Goal: Communication & Community: Answer question/provide support

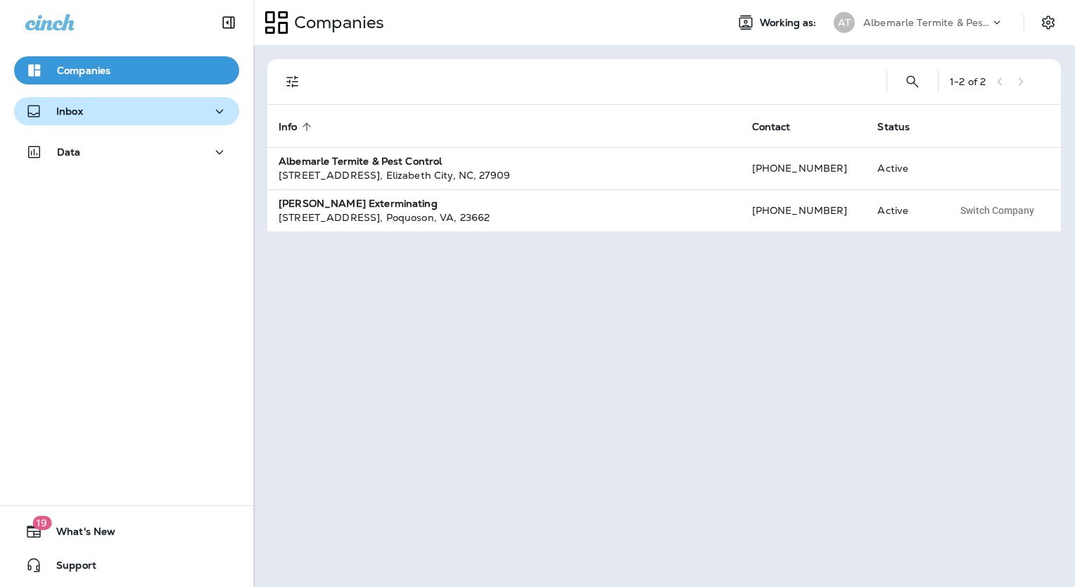
click at [103, 111] on div "Inbox" at bounding box center [126, 112] width 203 height 18
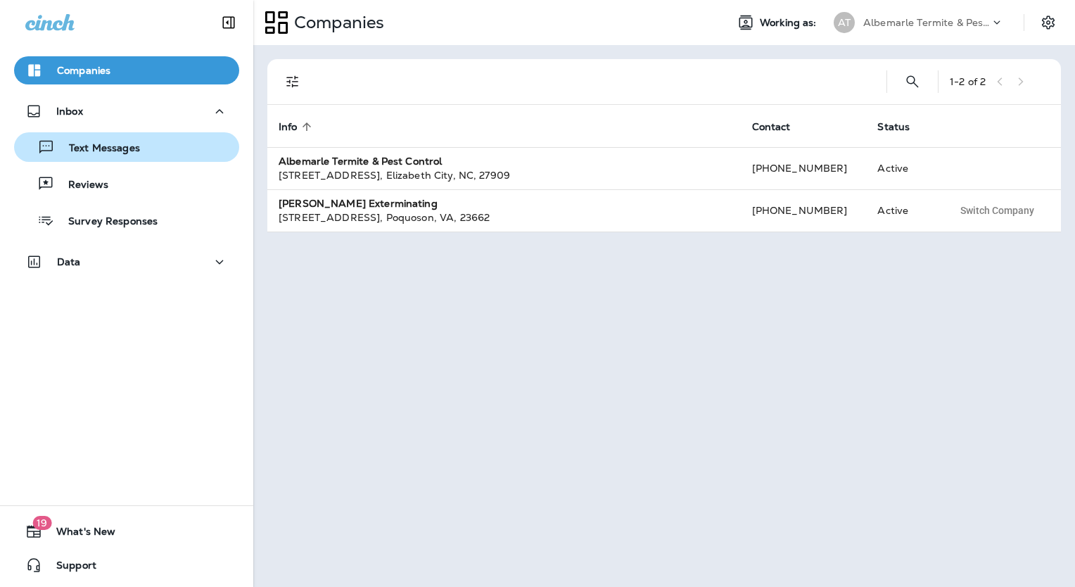
click at [139, 144] on div "Text Messages" at bounding box center [127, 147] width 214 height 21
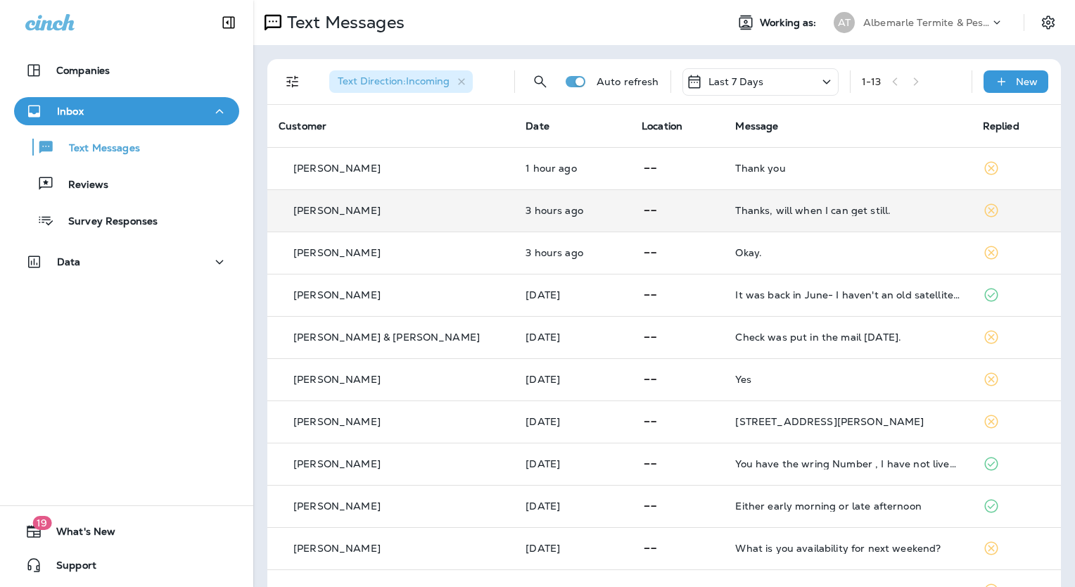
click at [368, 210] on p "[PERSON_NAME]" at bounding box center [336, 210] width 87 height 11
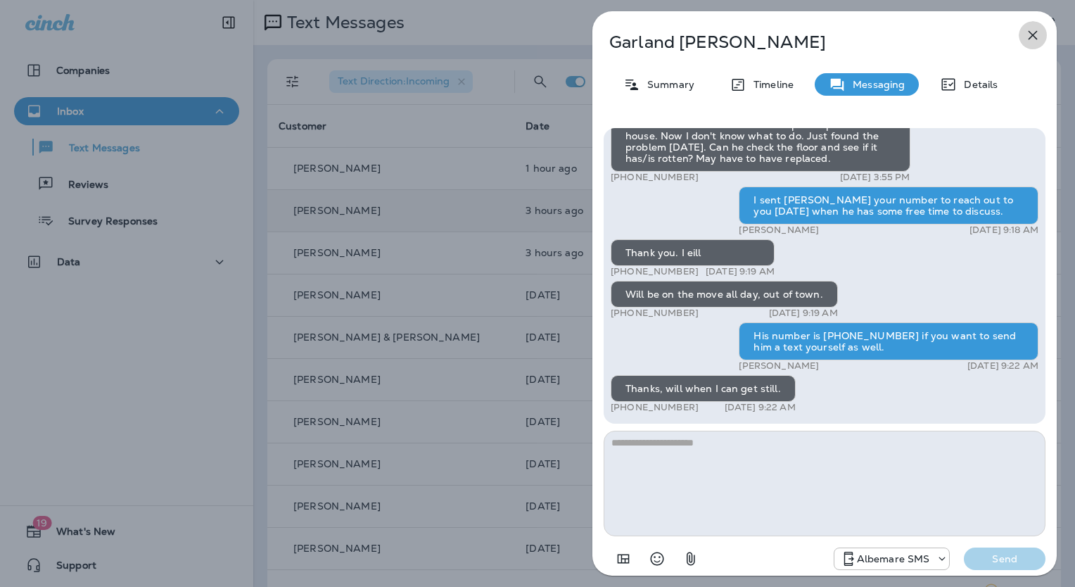
click at [1036, 37] on icon "button" at bounding box center [1033, 35] width 17 height 17
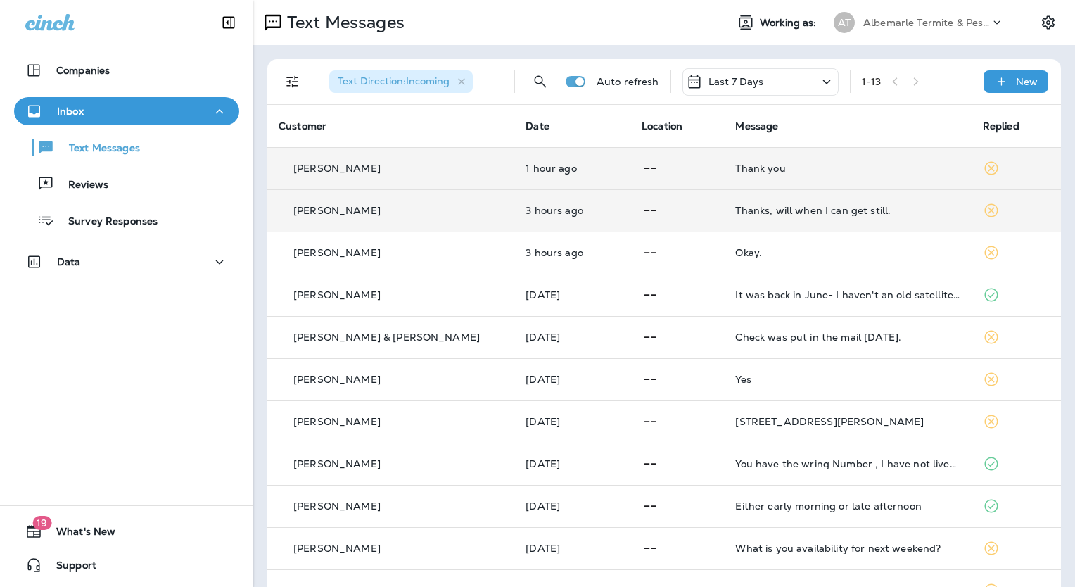
click at [351, 167] on p "[PERSON_NAME]" at bounding box center [336, 168] width 87 height 11
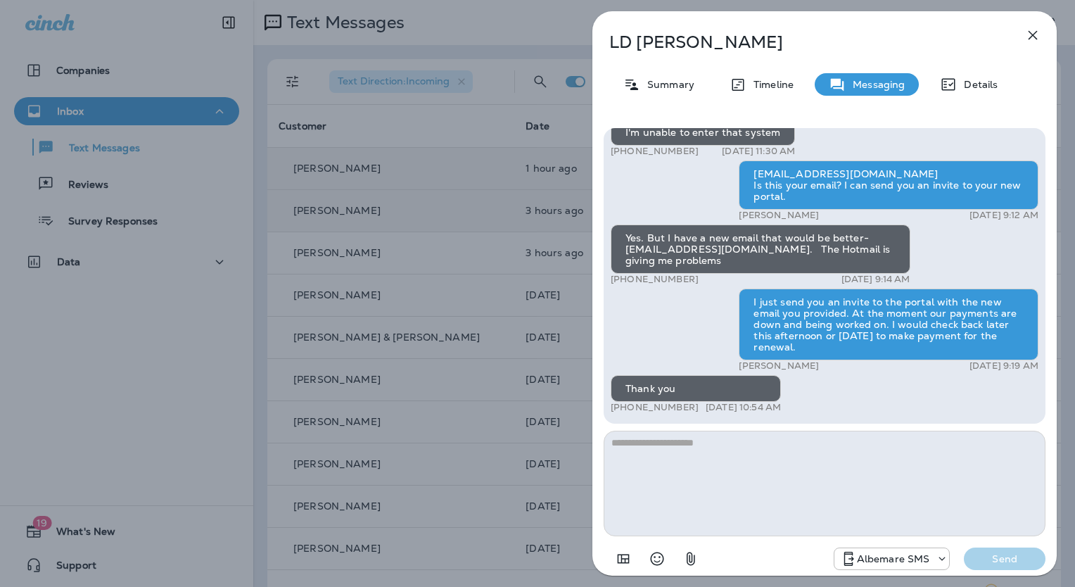
click at [1033, 37] on icon "button" at bounding box center [1033, 35] width 17 height 17
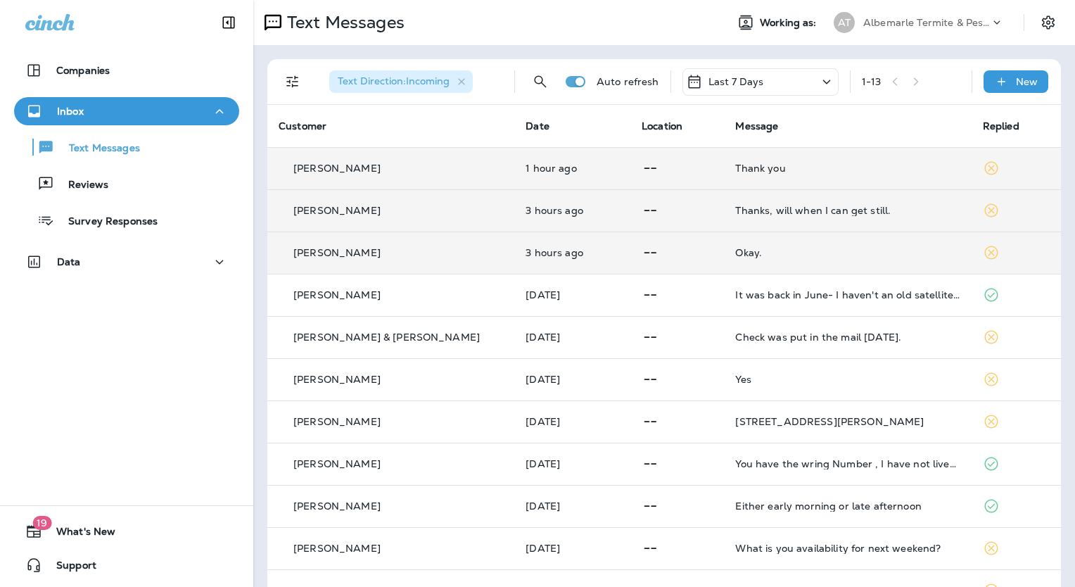
click at [333, 258] on div "[PERSON_NAME]" at bounding box center [391, 253] width 224 height 15
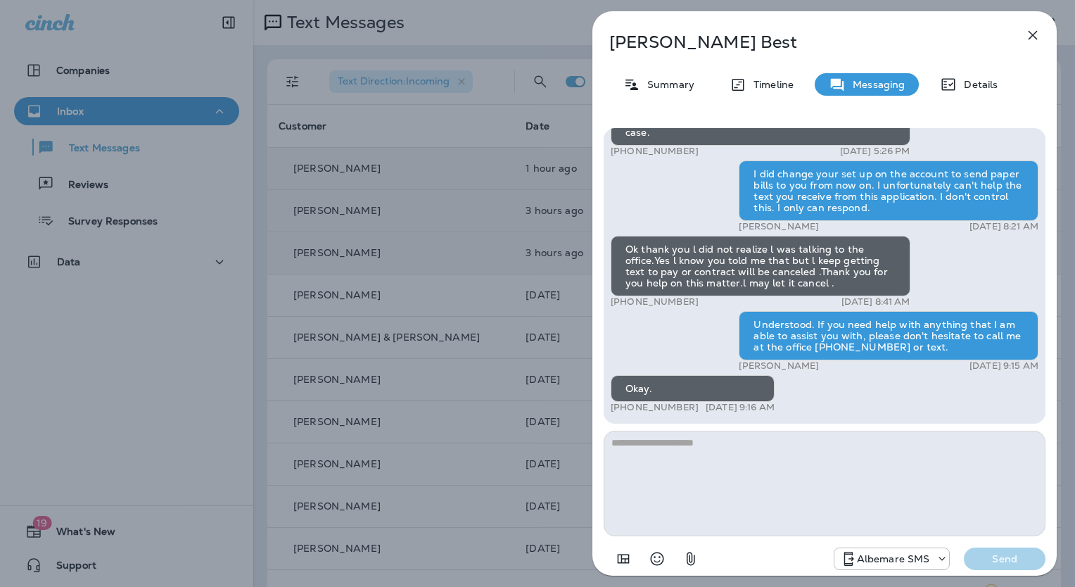
click at [1039, 32] on icon "button" at bounding box center [1033, 35] width 17 height 17
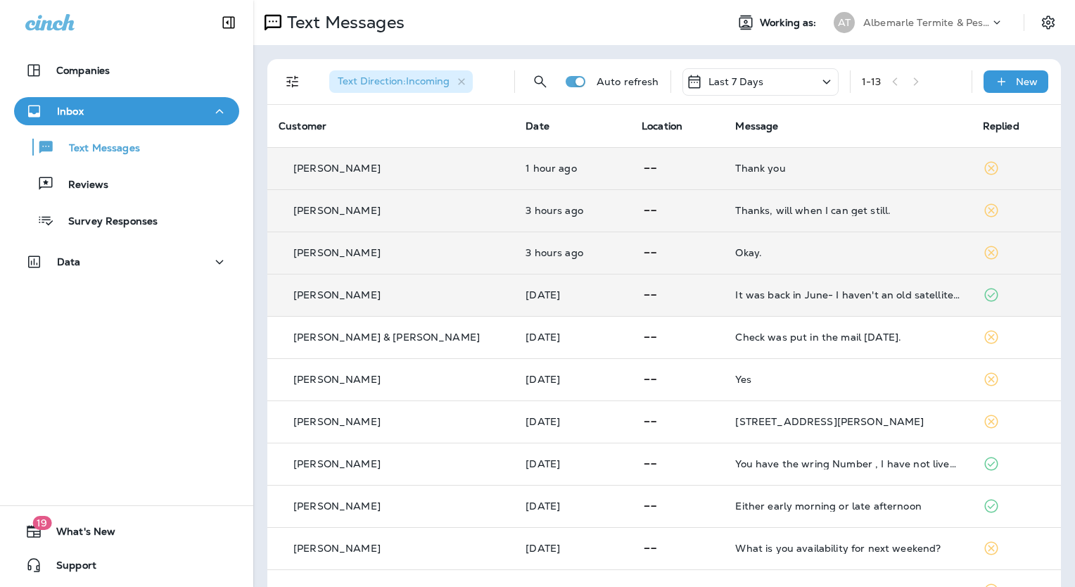
click at [324, 301] on div "[PERSON_NAME]" at bounding box center [391, 295] width 224 height 15
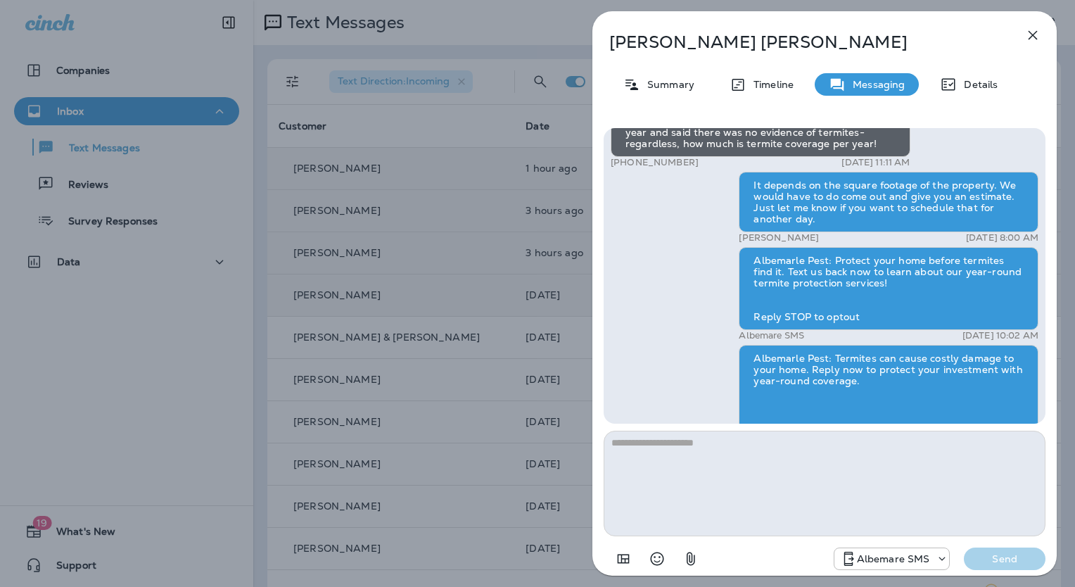
scroll to position [-571, 0]
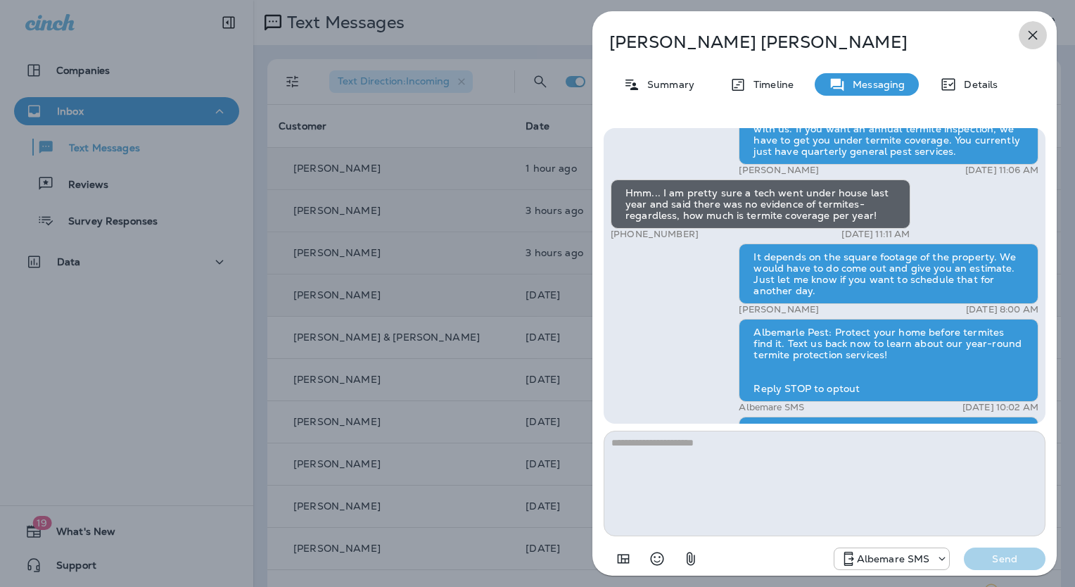
click at [1035, 32] on icon "button" at bounding box center [1033, 35] width 17 height 17
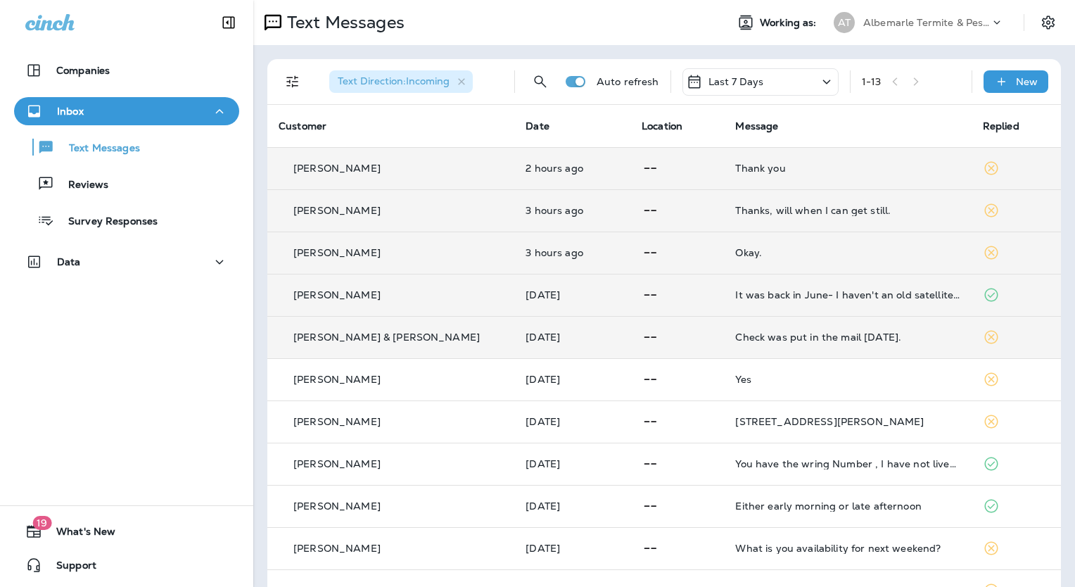
click at [346, 331] on p "[PERSON_NAME] & [PERSON_NAME]" at bounding box center [386, 336] width 186 height 11
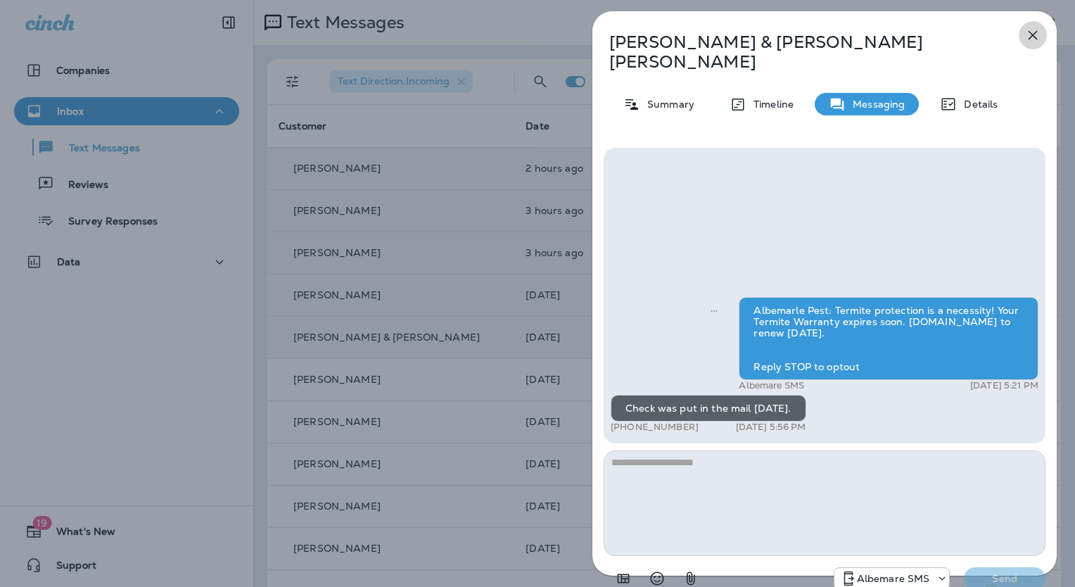
click at [1032, 35] on icon "button" at bounding box center [1033, 35] width 9 height 9
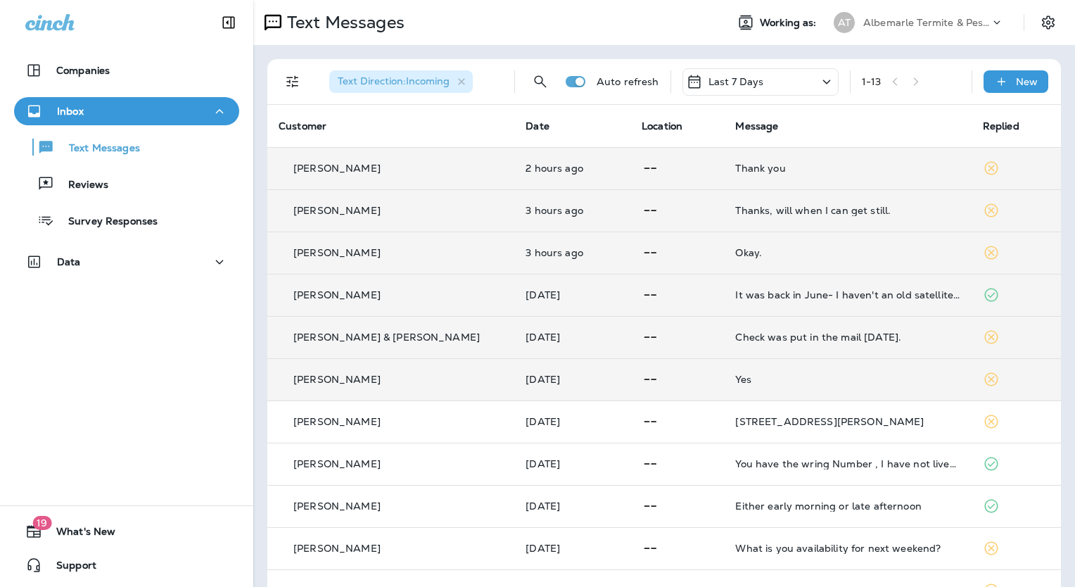
click at [336, 380] on p "[PERSON_NAME]" at bounding box center [336, 379] width 87 height 11
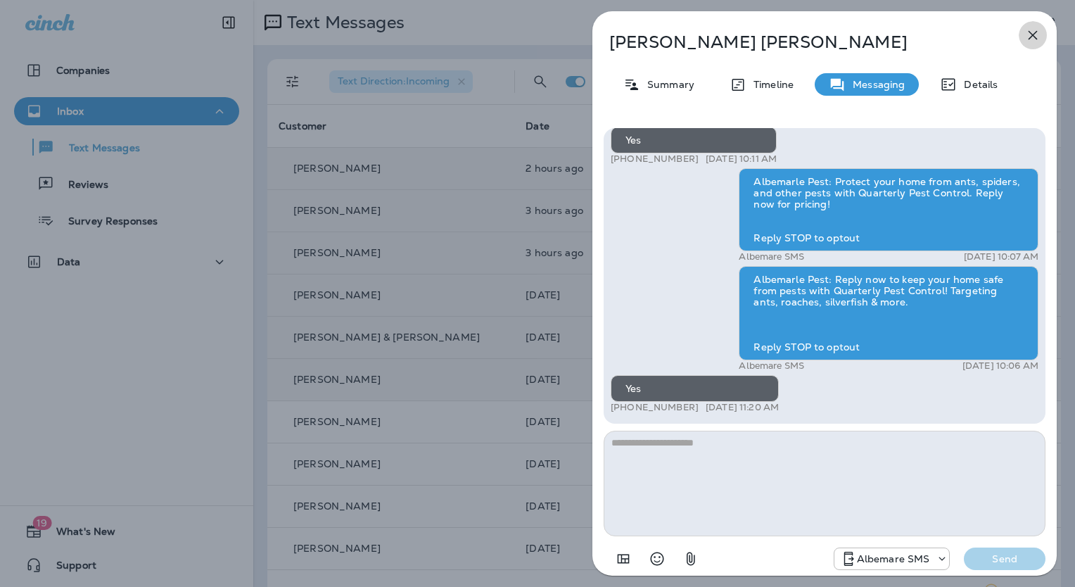
click at [1029, 35] on icon "button" at bounding box center [1033, 35] width 17 height 17
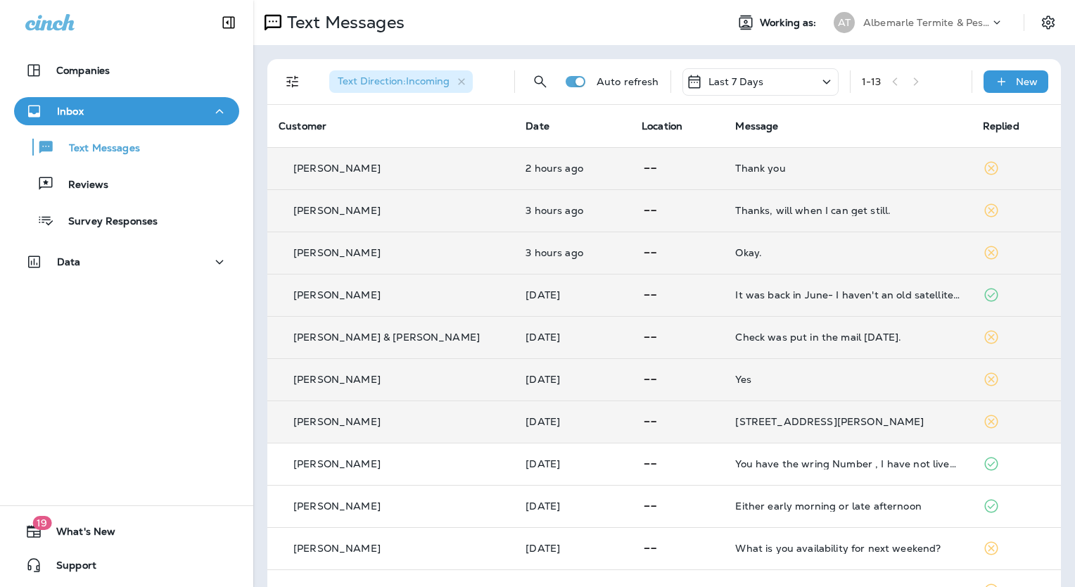
click at [329, 429] on td "[PERSON_NAME]" at bounding box center [390, 421] width 247 height 42
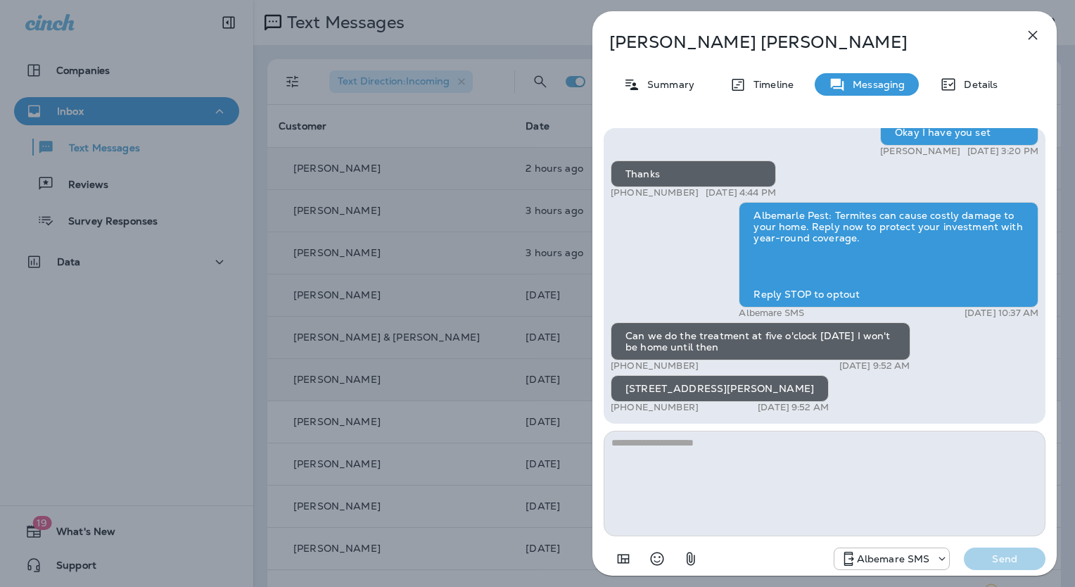
click at [1028, 42] on icon "button" at bounding box center [1033, 35] width 17 height 17
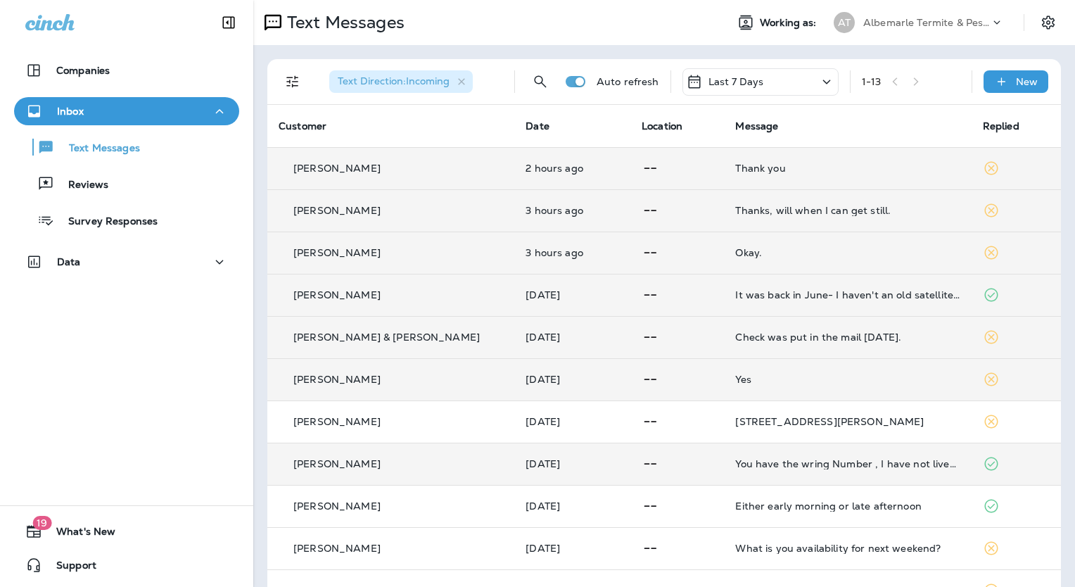
click at [351, 472] on td "[PERSON_NAME]" at bounding box center [390, 464] width 247 height 42
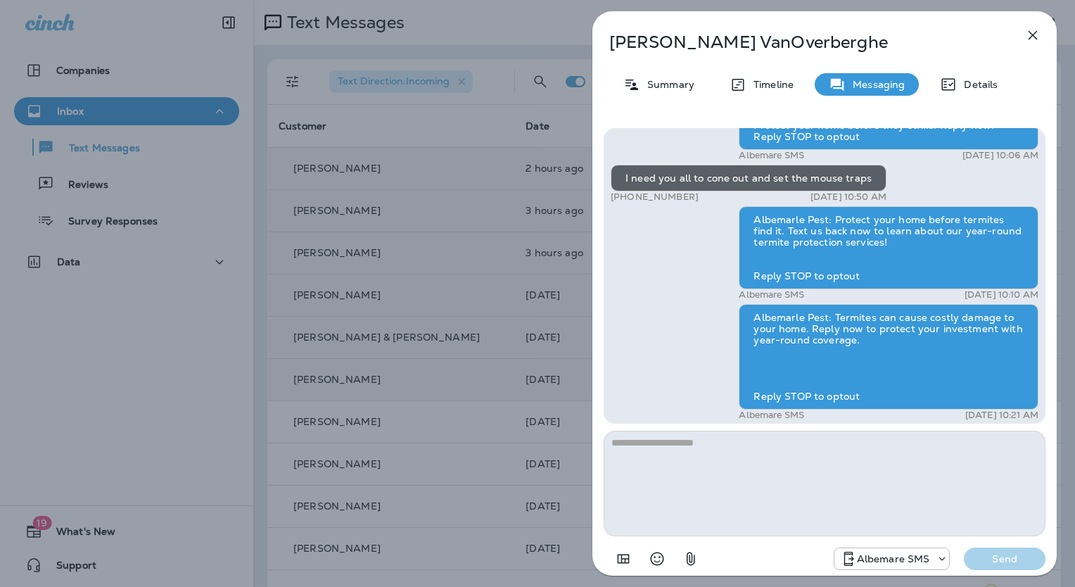
scroll to position [-359, 0]
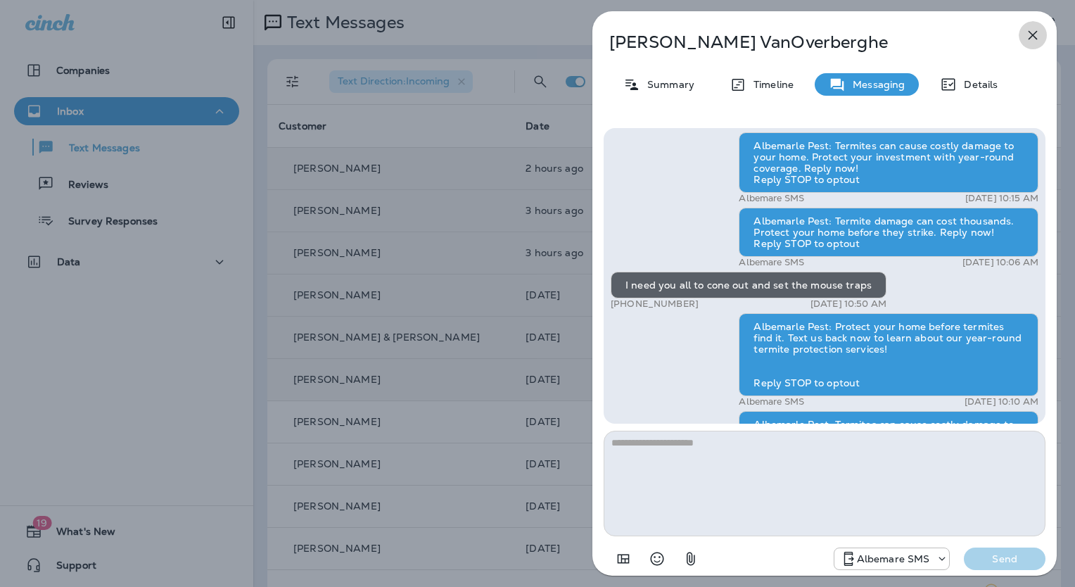
click at [1033, 33] on icon "button" at bounding box center [1033, 35] width 17 height 17
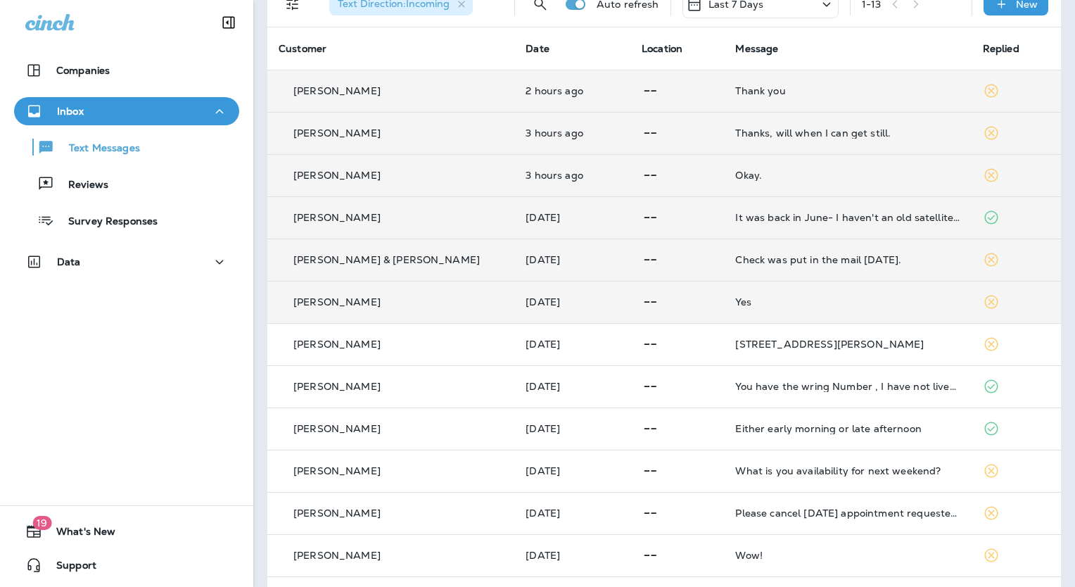
scroll to position [82, 0]
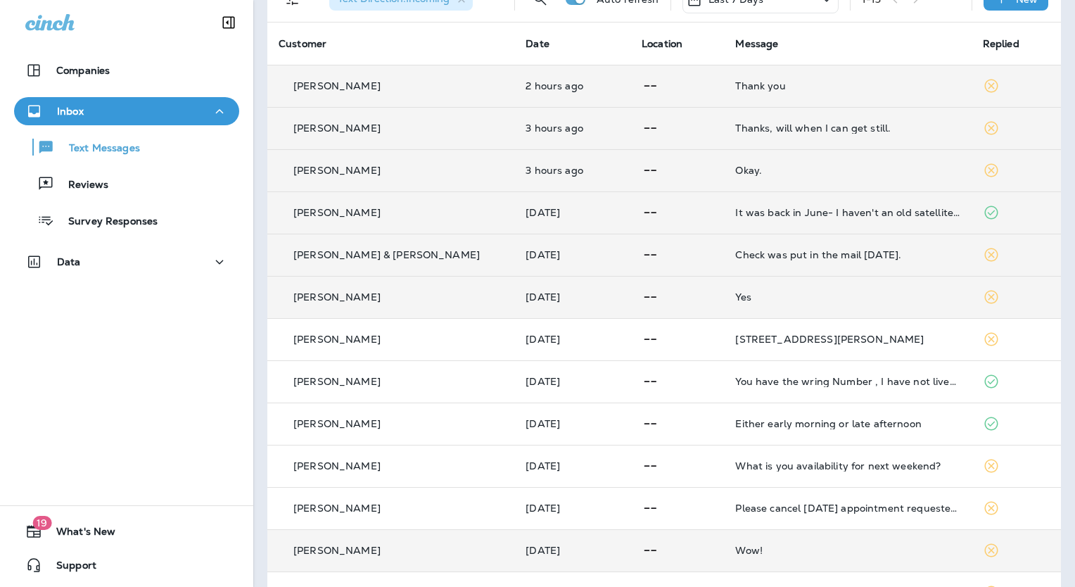
click at [317, 558] on td "[PERSON_NAME]" at bounding box center [390, 550] width 247 height 42
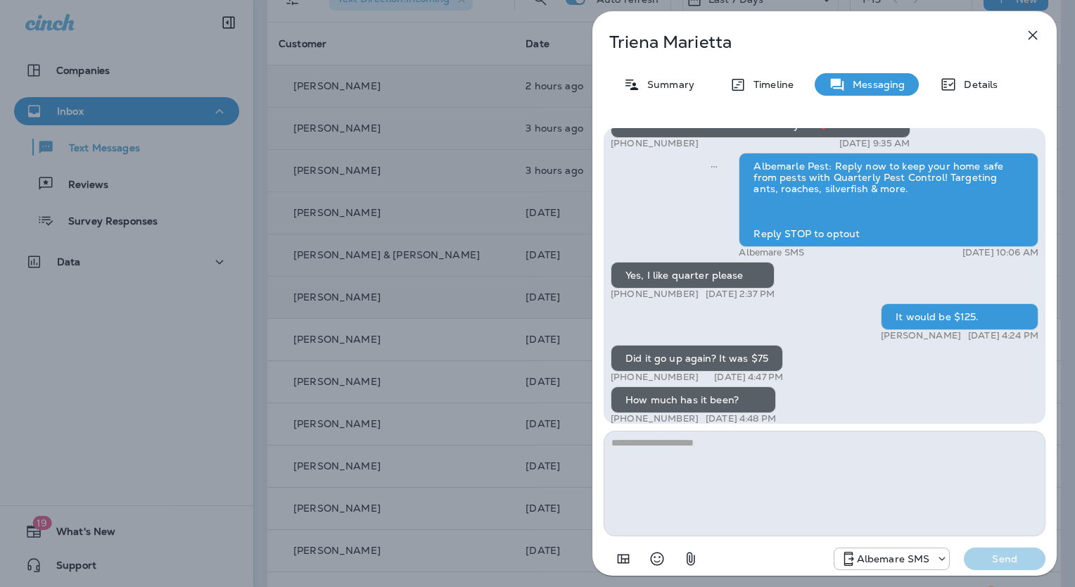
scroll to position [-322, 0]
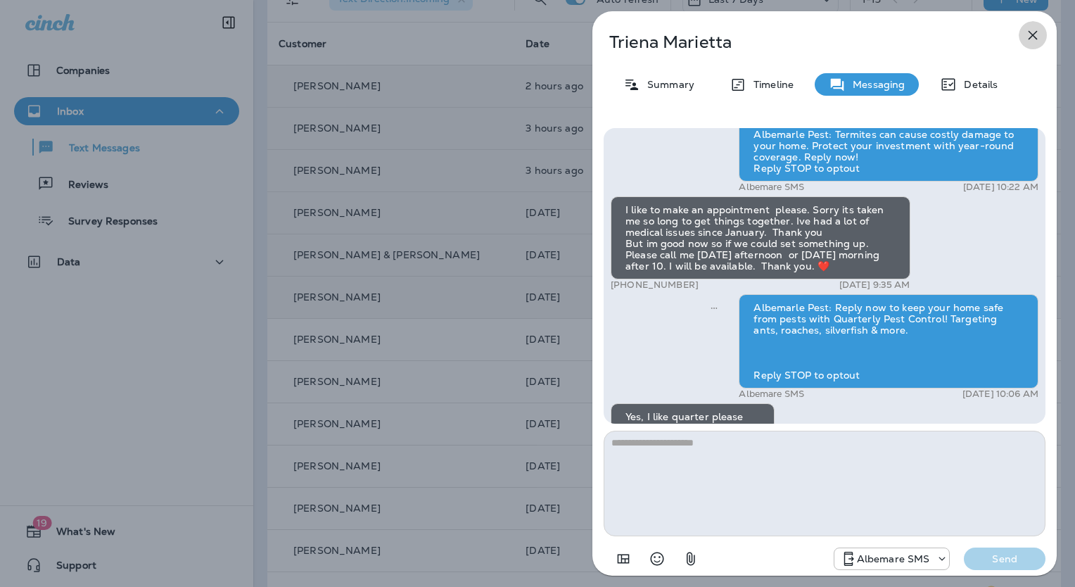
click at [1031, 37] on icon "button" at bounding box center [1033, 35] width 9 height 9
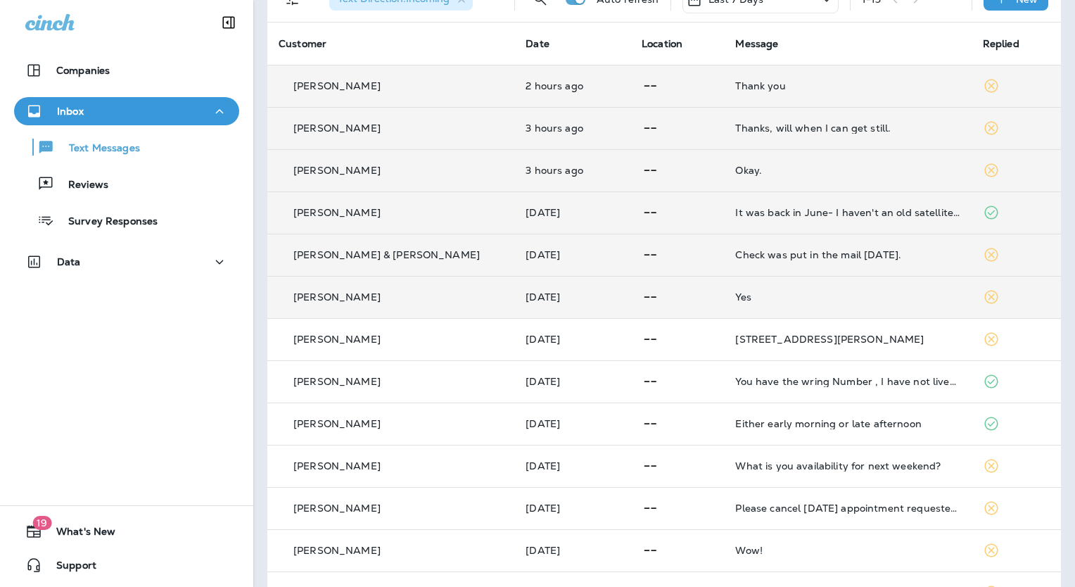
scroll to position [123, 0]
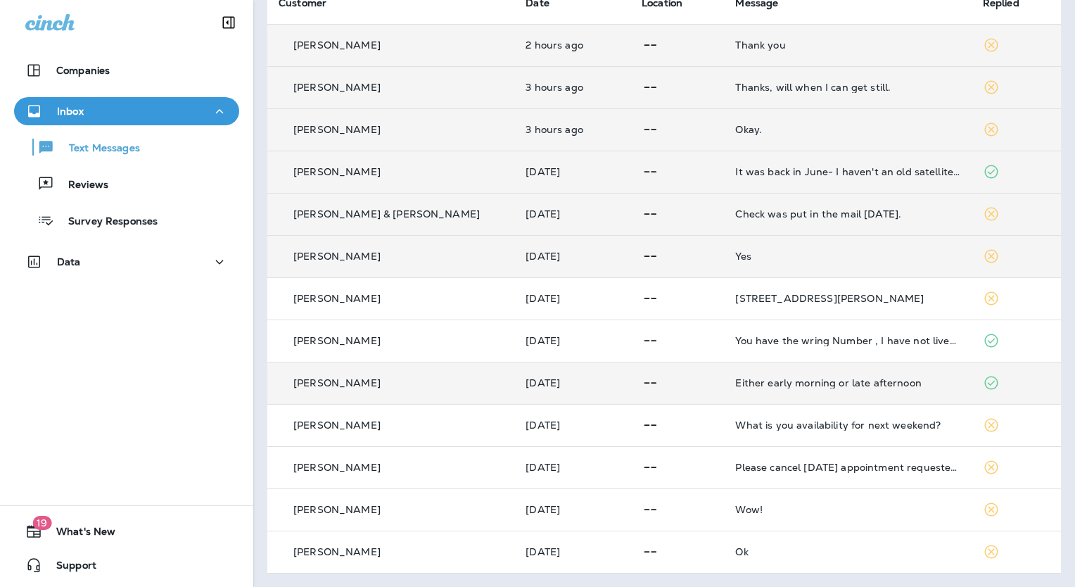
click at [327, 381] on p "[PERSON_NAME]" at bounding box center [336, 382] width 87 height 11
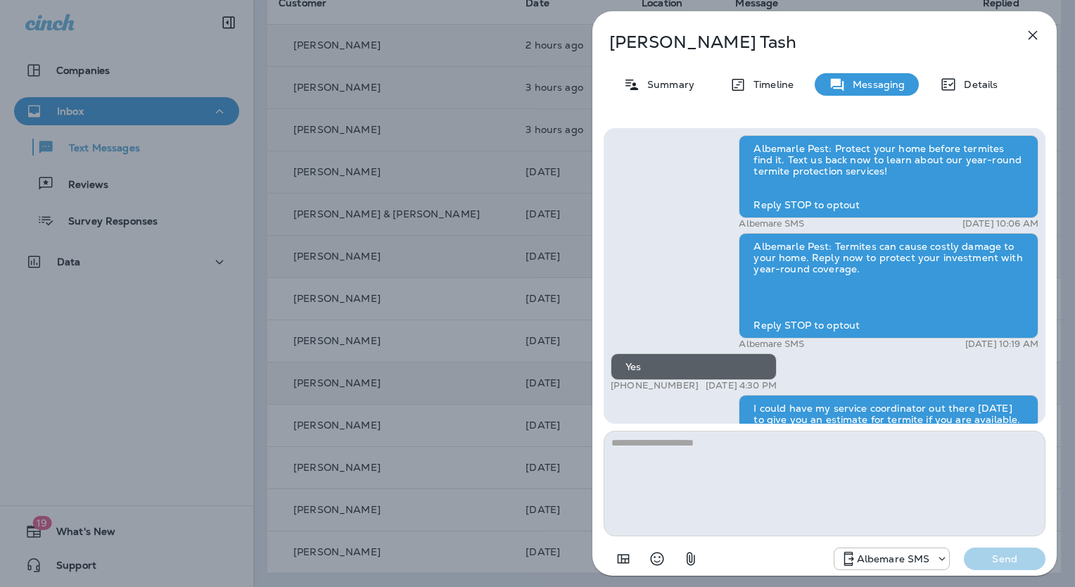
scroll to position [-26, 0]
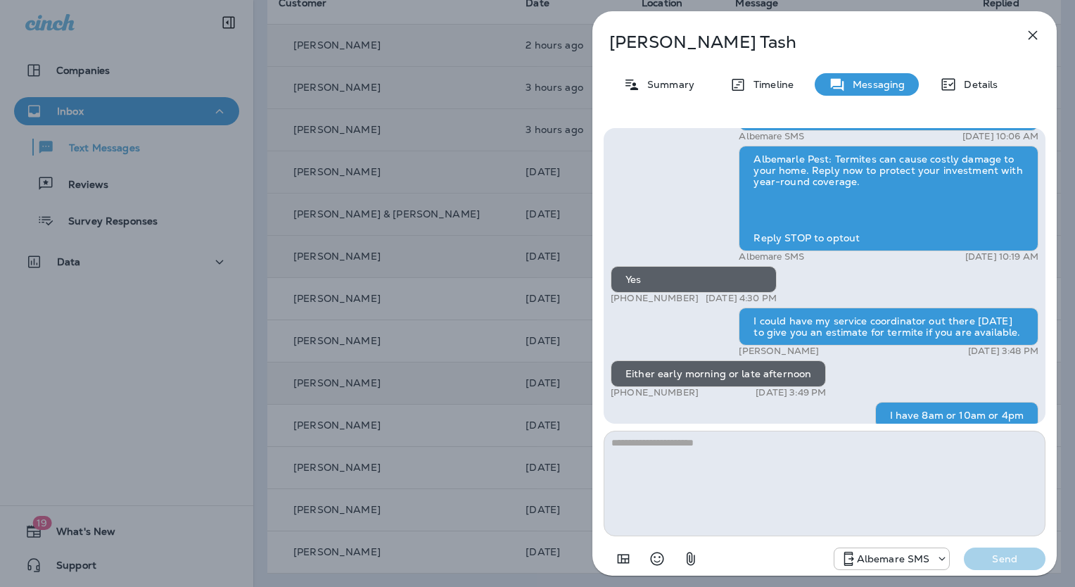
click at [1030, 38] on icon "button" at bounding box center [1033, 35] width 9 height 9
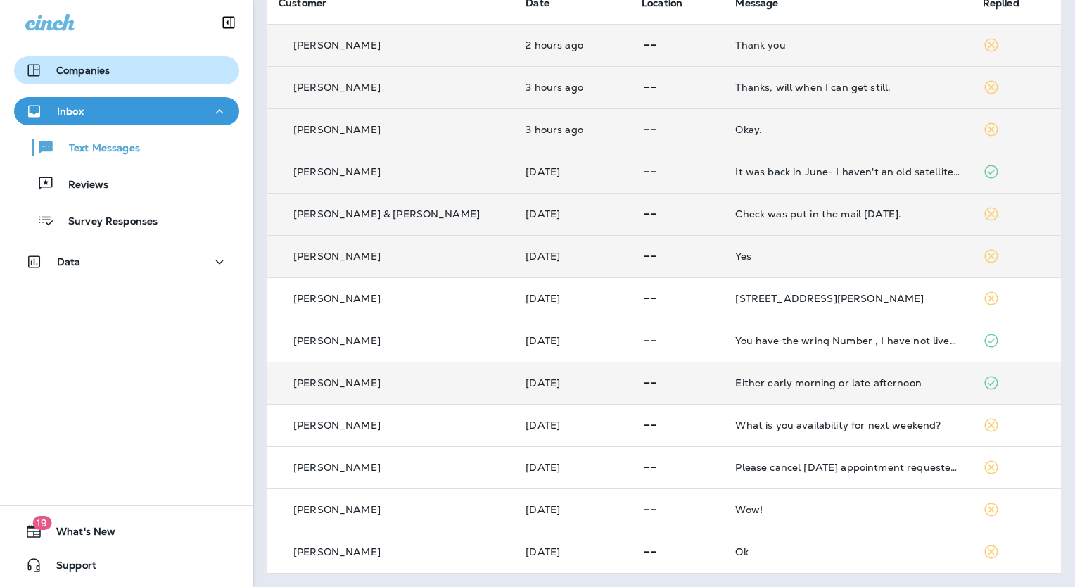
click at [88, 70] on p "Companies" at bounding box center [82, 70] width 53 height 11
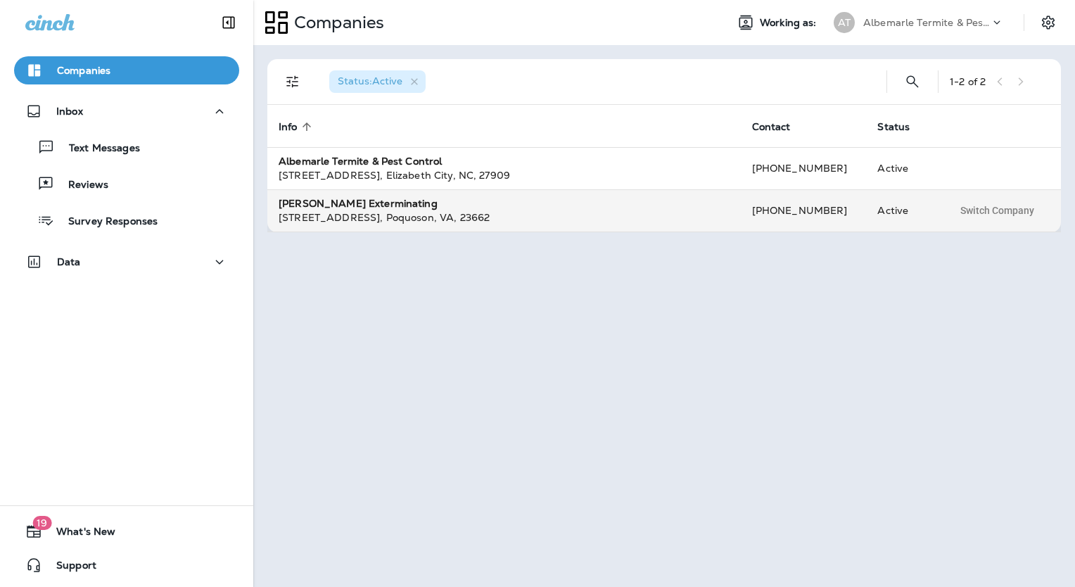
click at [337, 197] on strong "[PERSON_NAME] Exterminating" at bounding box center [358, 203] width 159 height 13
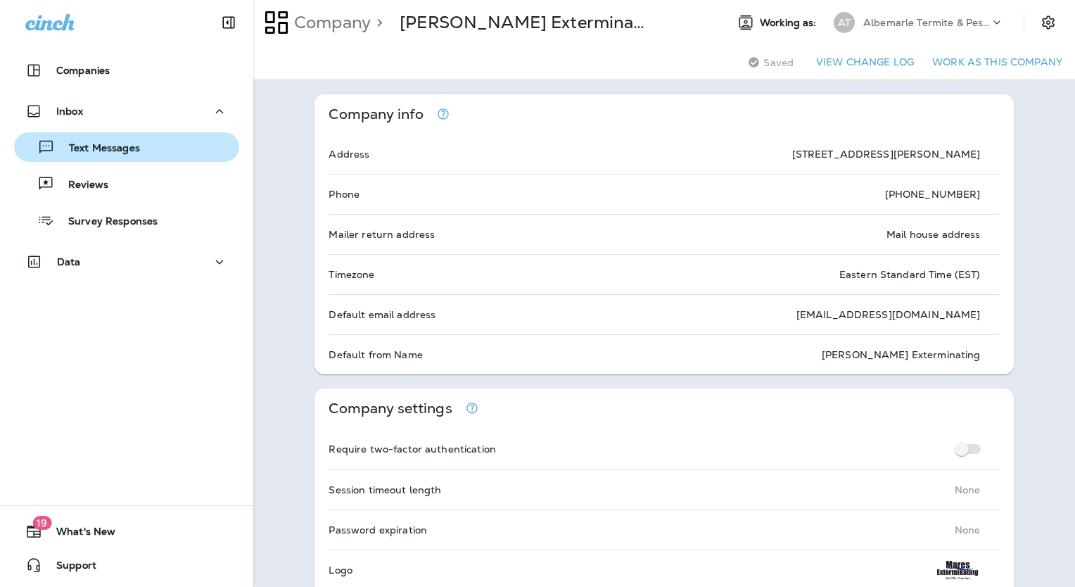
click at [90, 150] on p "Text Messages" at bounding box center [97, 148] width 85 height 13
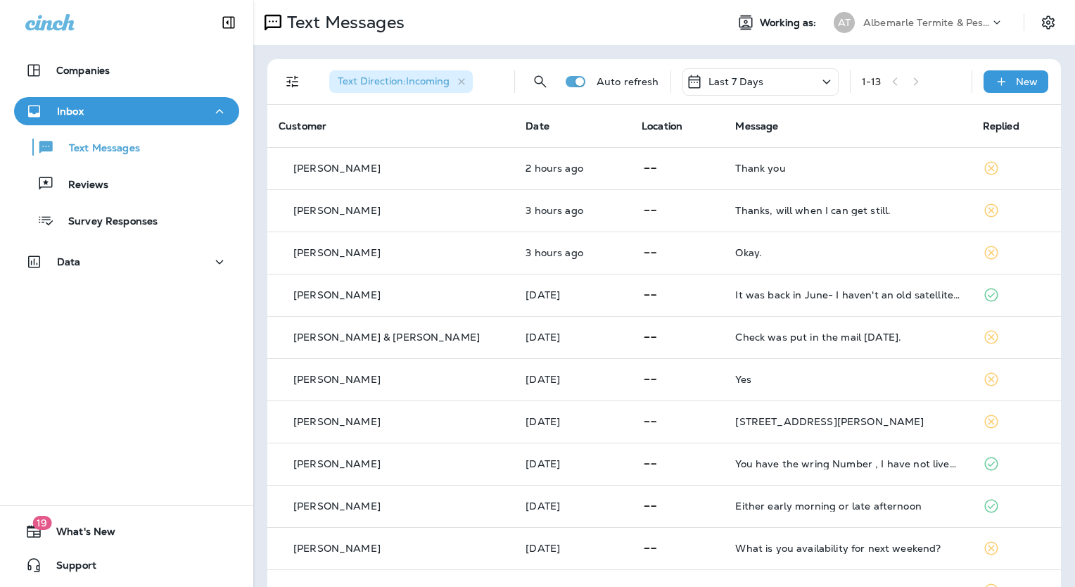
click at [935, 25] on p "Albemarle Termite & Pest Control" at bounding box center [927, 22] width 127 height 11
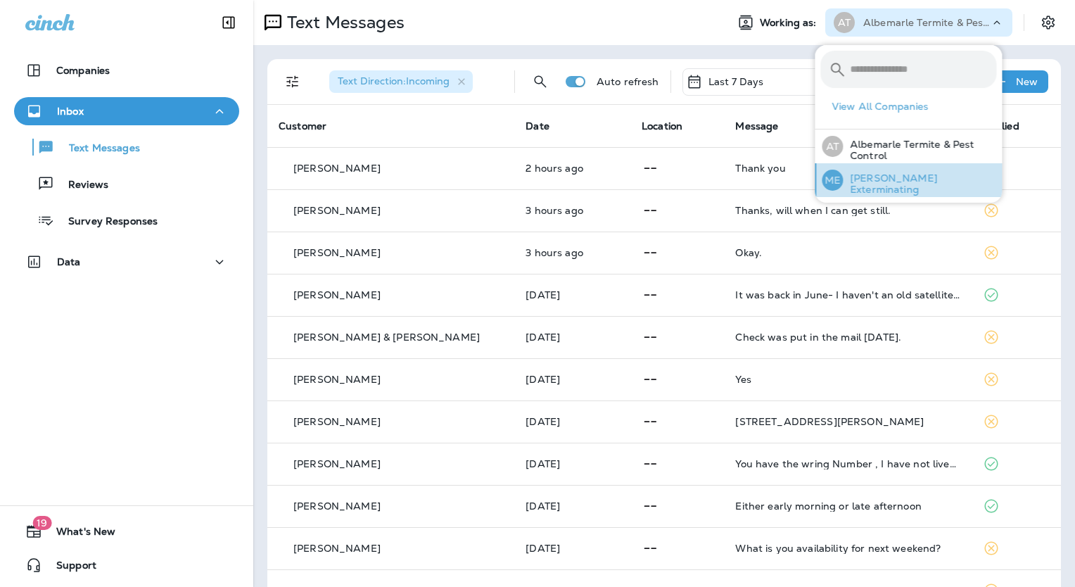
click at [911, 172] on div "ME [PERSON_NAME] Exterminating" at bounding box center [909, 180] width 186 height 34
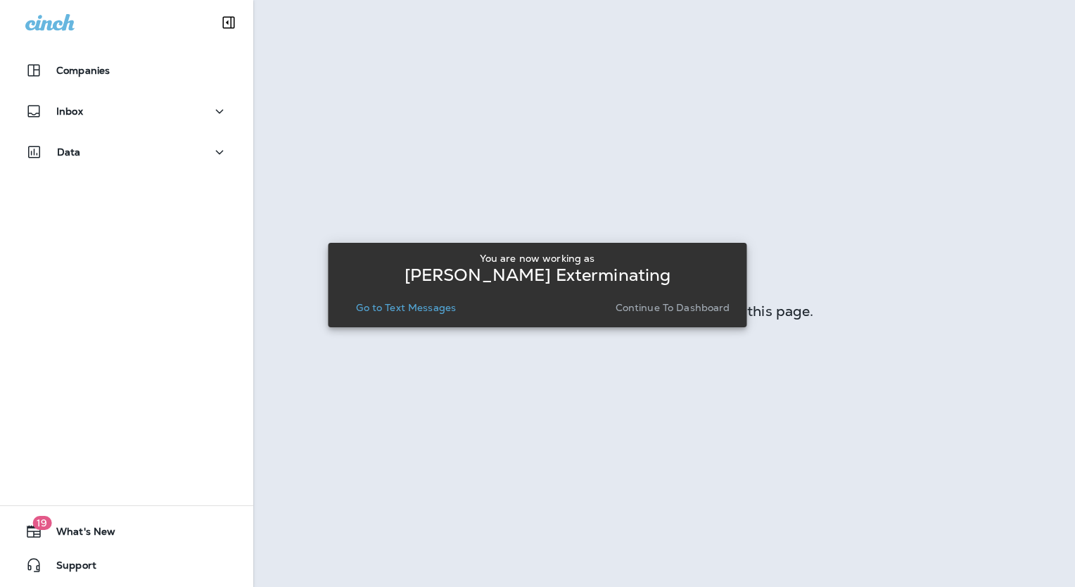
click at [404, 308] on p "Go to Text Messages" at bounding box center [406, 307] width 100 height 11
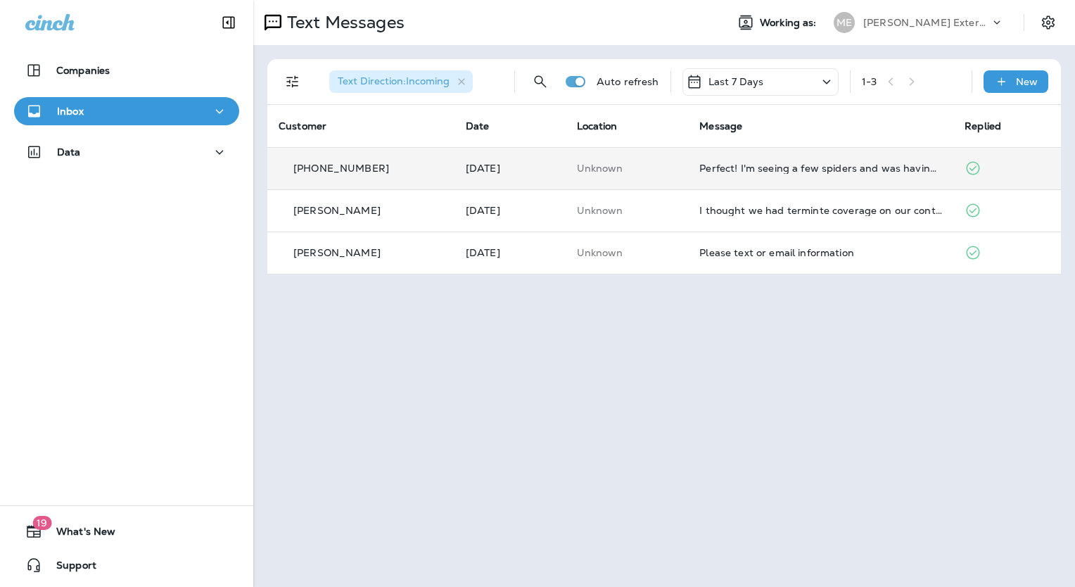
click at [401, 170] on div "[PHONE_NUMBER]" at bounding box center [361, 168] width 165 height 15
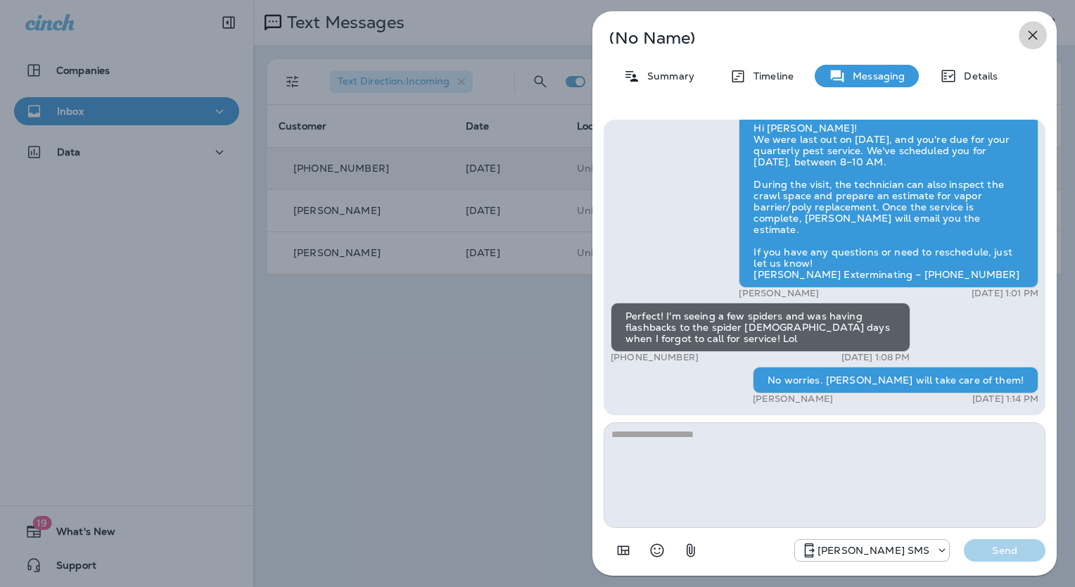
click at [1037, 41] on icon "button" at bounding box center [1033, 35] width 17 height 17
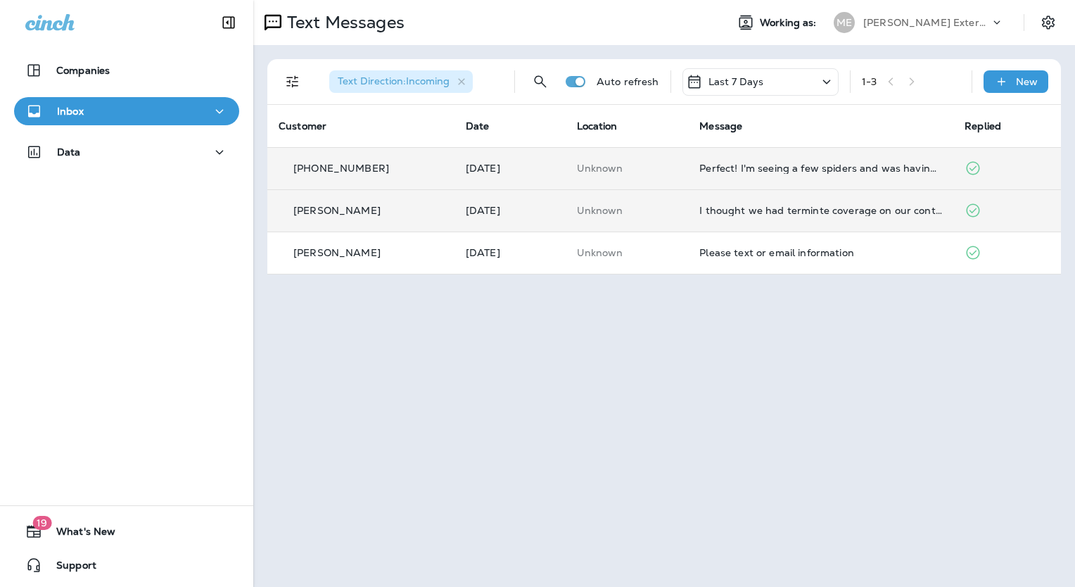
click at [377, 213] on div "[PERSON_NAME]" at bounding box center [361, 210] width 165 height 15
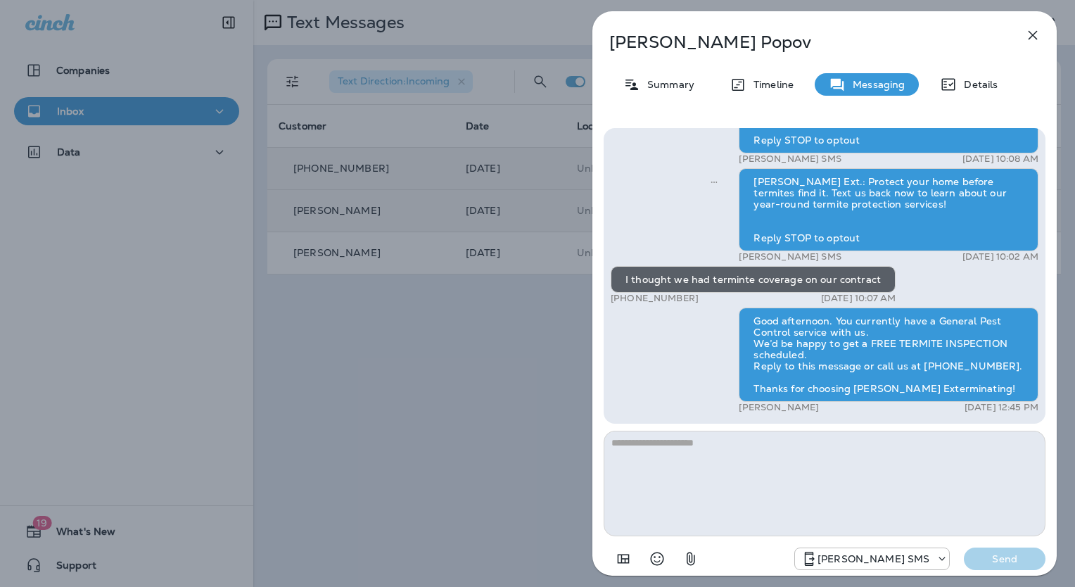
scroll to position [-66, 0]
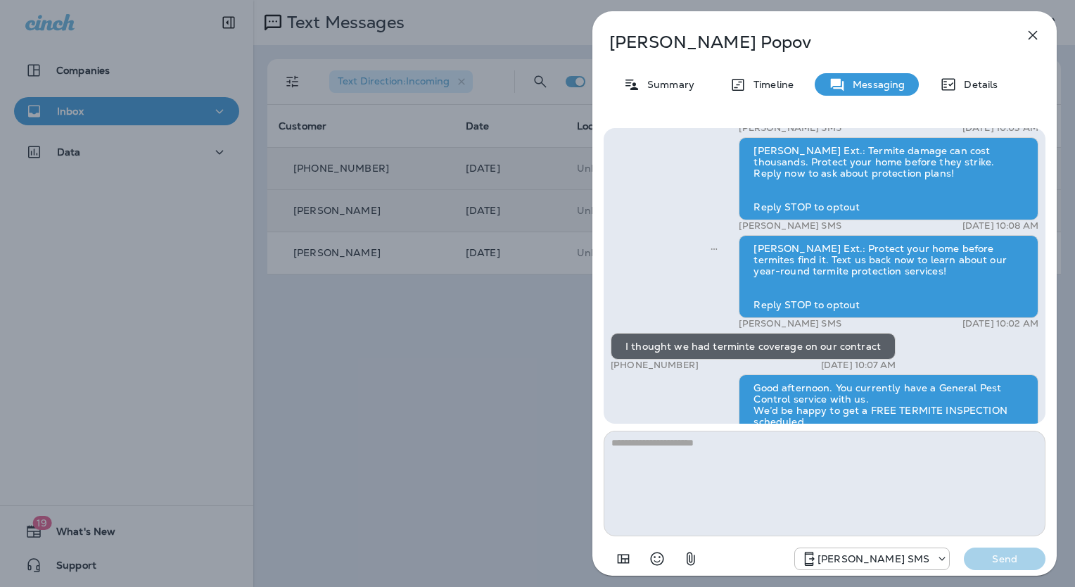
click at [1036, 37] on icon "button" at bounding box center [1033, 35] width 17 height 17
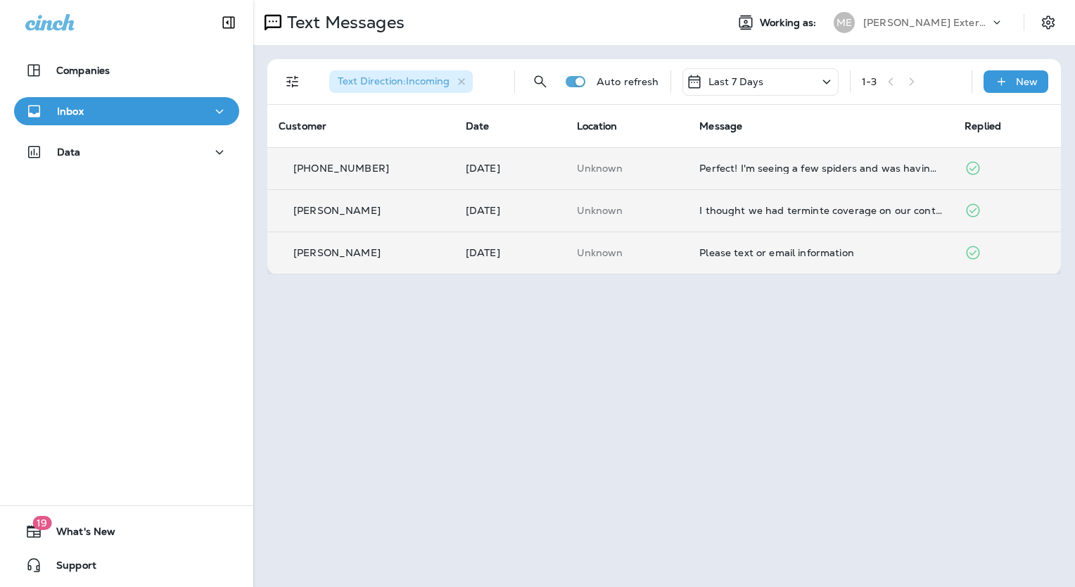
click at [343, 246] on div "[PERSON_NAME]" at bounding box center [361, 253] width 165 height 15
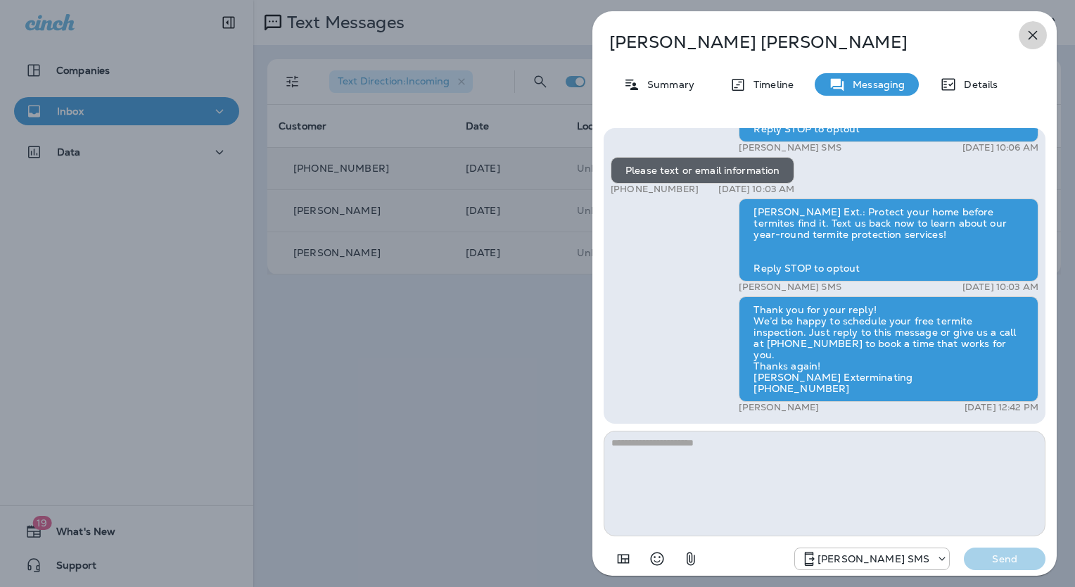
click at [1044, 37] on button "button" at bounding box center [1033, 35] width 28 height 28
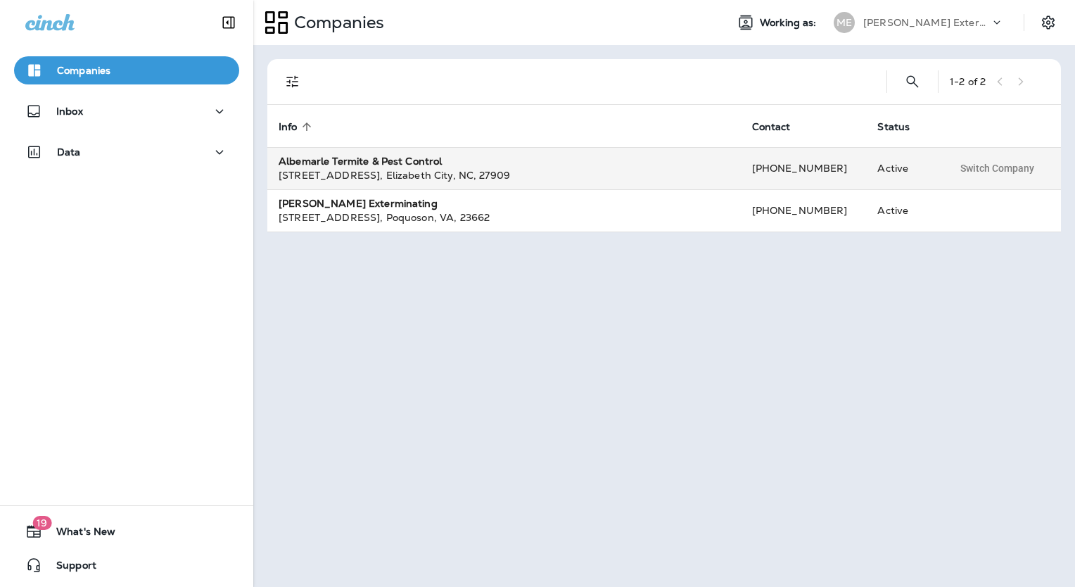
click at [432, 170] on div "104 Tarheel Ct. , Elizabeth City , NC , 27909" at bounding box center [504, 175] width 451 height 14
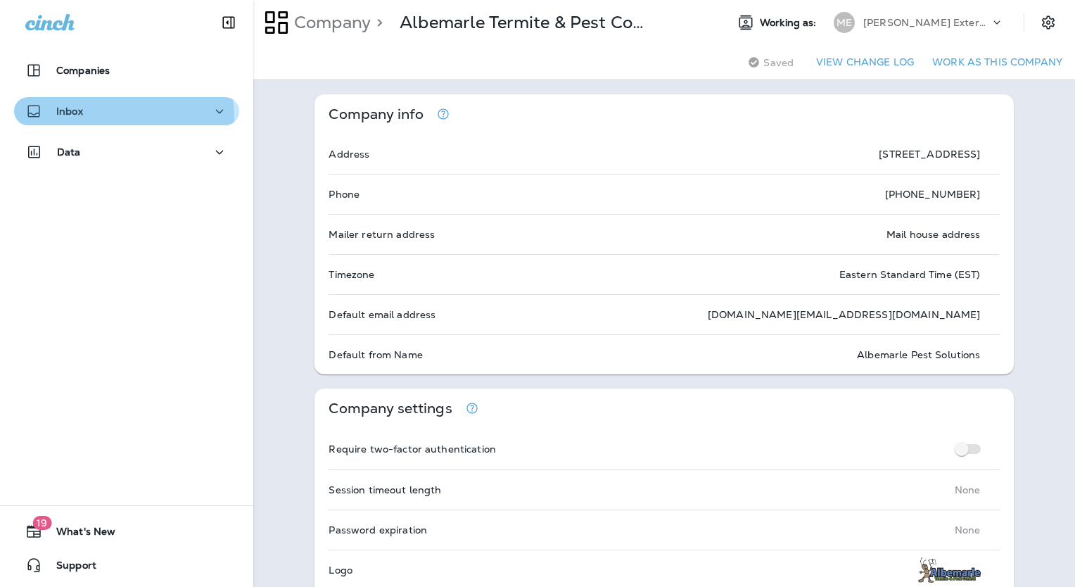
click at [70, 120] on button "Inbox" at bounding box center [126, 111] width 225 height 28
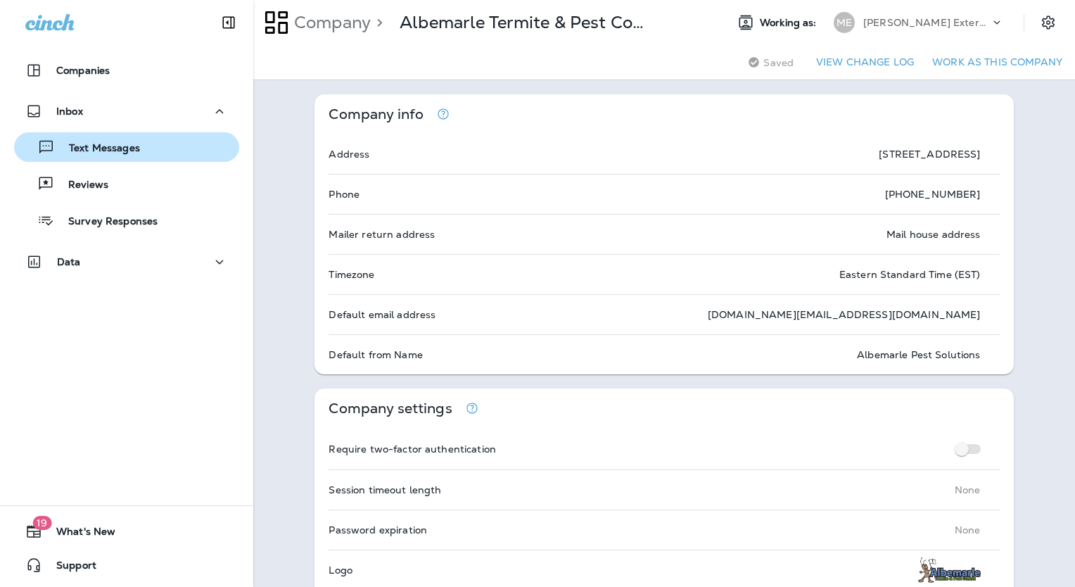
click at [98, 144] on p "Text Messages" at bounding box center [97, 148] width 85 height 13
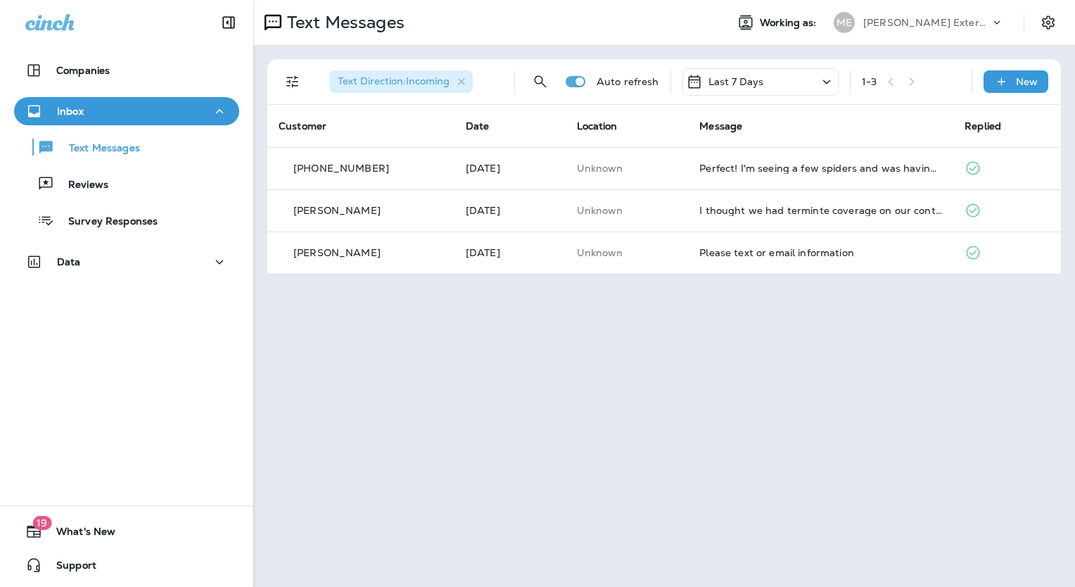
click at [884, 18] on p "[PERSON_NAME] Exterminating" at bounding box center [927, 22] width 127 height 11
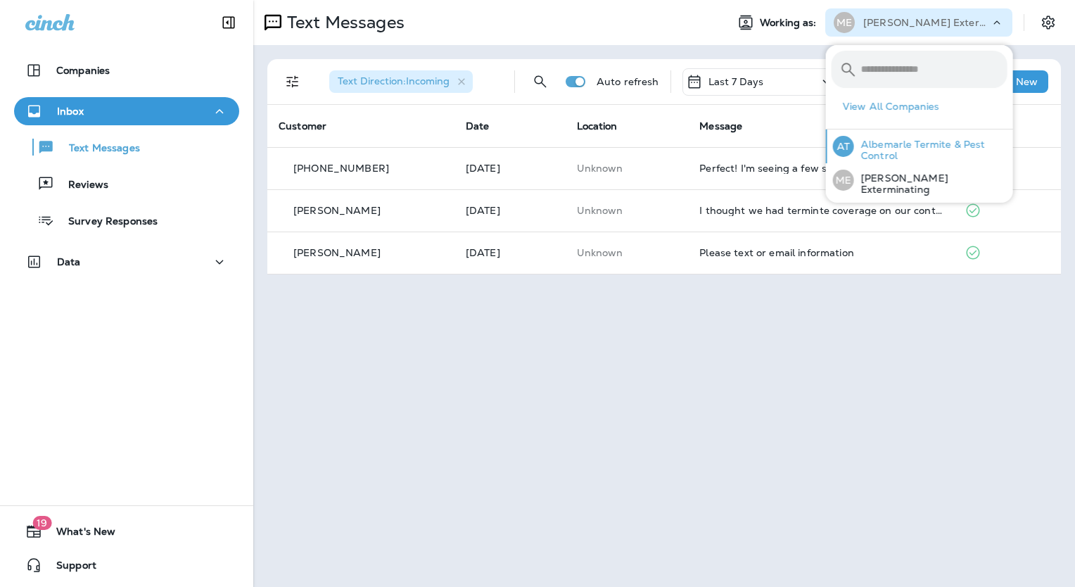
click at [881, 148] on p "Albemarle Termite & Pest Control" at bounding box center [930, 150] width 153 height 23
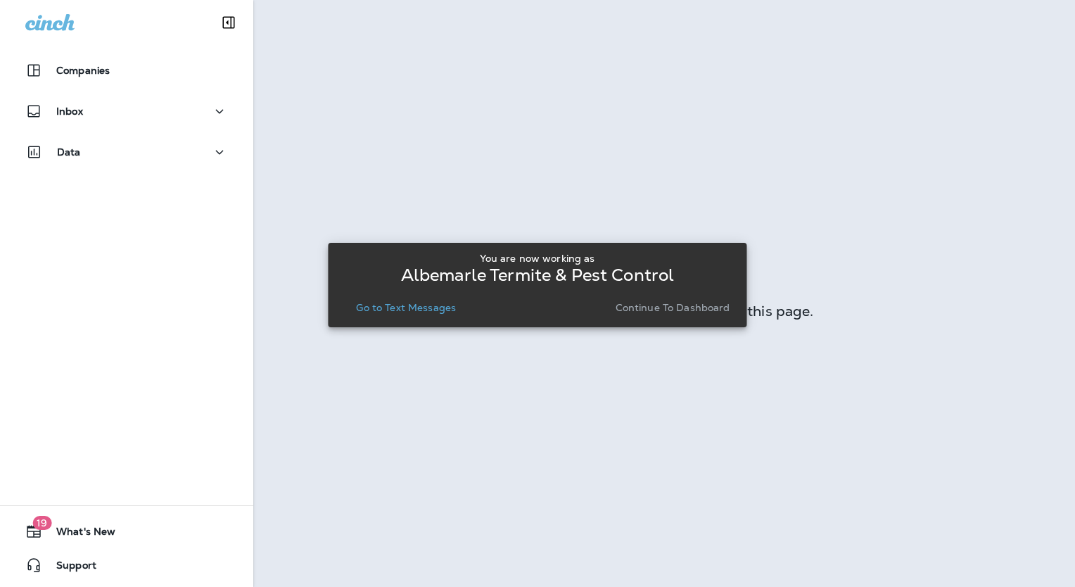
click at [412, 308] on p "Go to Text Messages" at bounding box center [406, 307] width 100 height 11
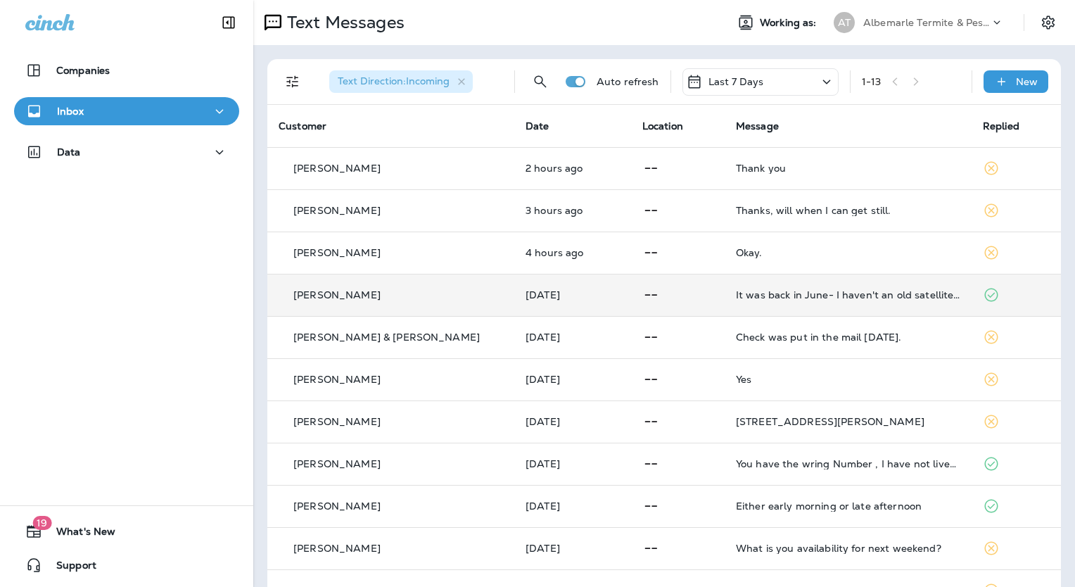
click at [380, 294] on div "[PERSON_NAME]" at bounding box center [391, 295] width 224 height 15
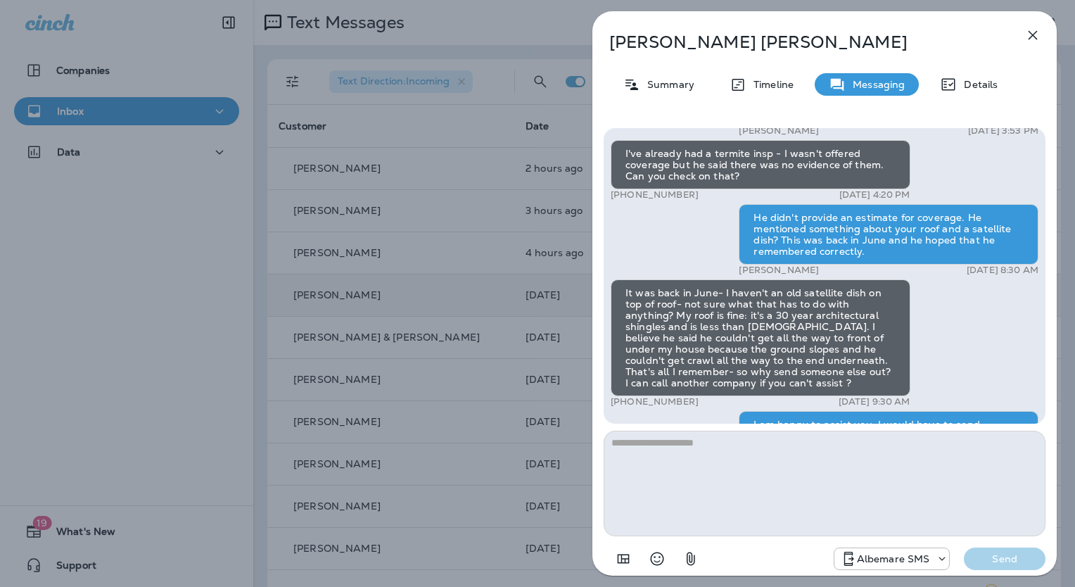
scroll to position [-63, 0]
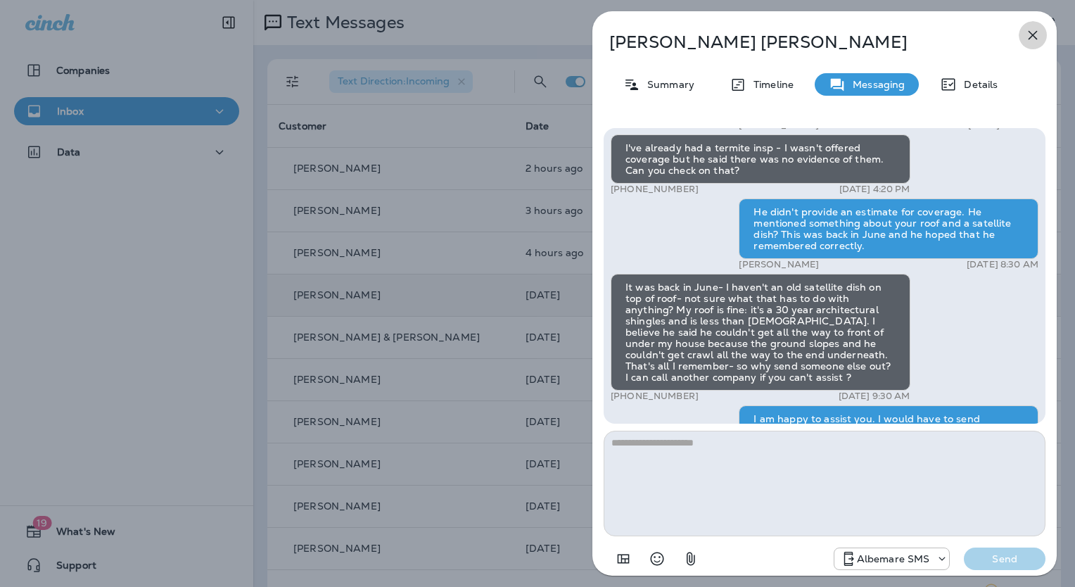
click at [1030, 34] on icon "button" at bounding box center [1033, 35] width 17 height 17
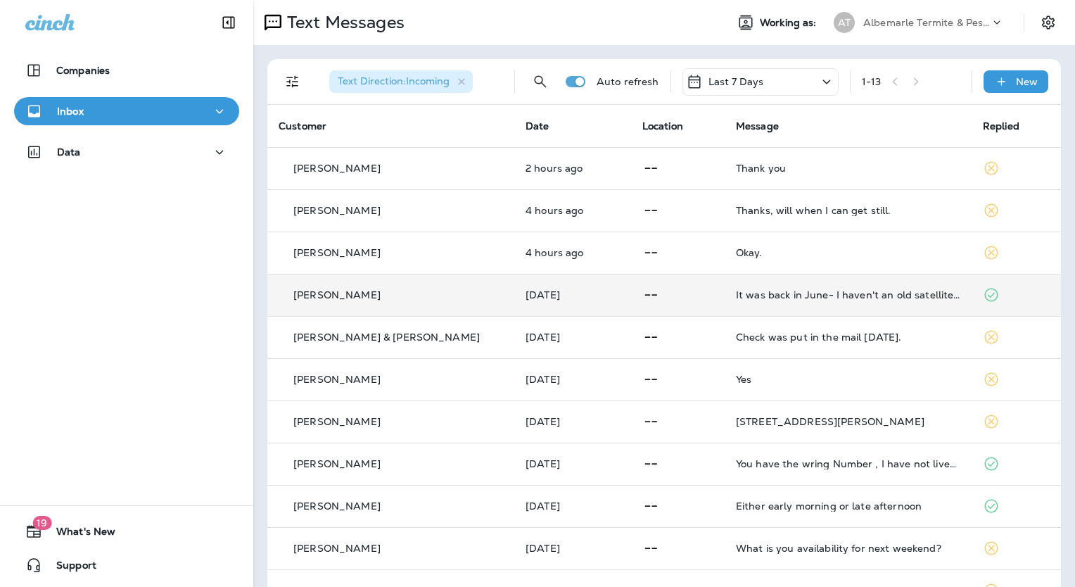
click at [327, 295] on p "[PERSON_NAME]" at bounding box center [336, 294] width 87 height 11
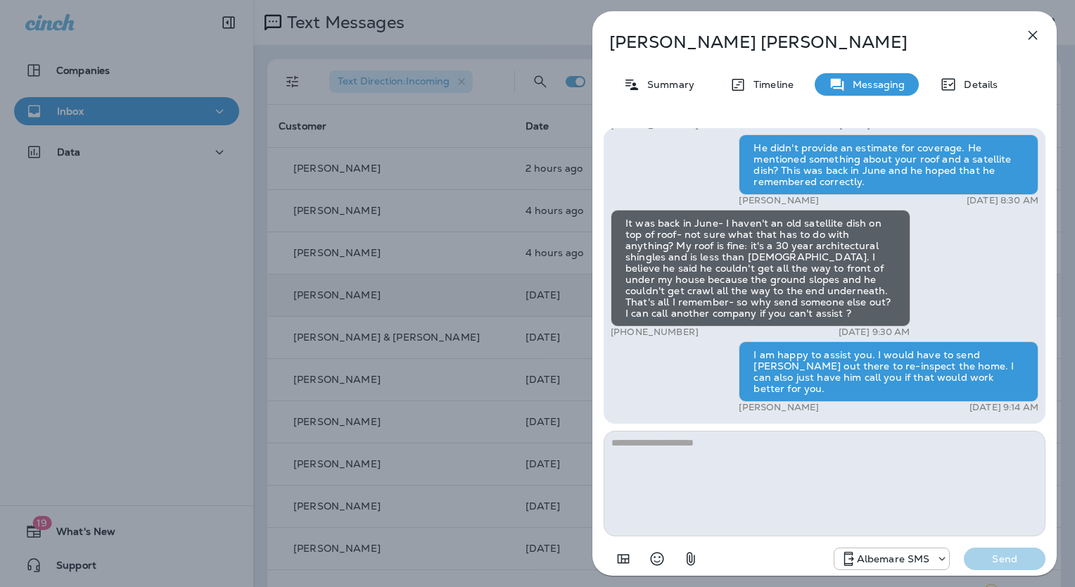
click at [719, 453] on textarea at bounding box center [825, 484] width 442 height 106
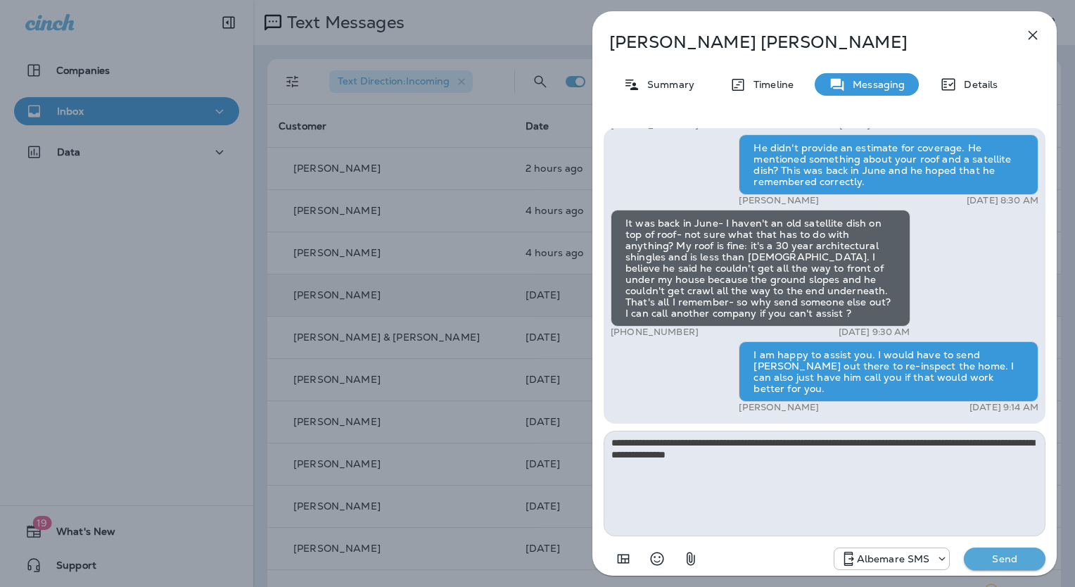
type textarea "**********"
click at [1005, 558] on p "Send" at bounding box center [1004, 558] width 59 height 13
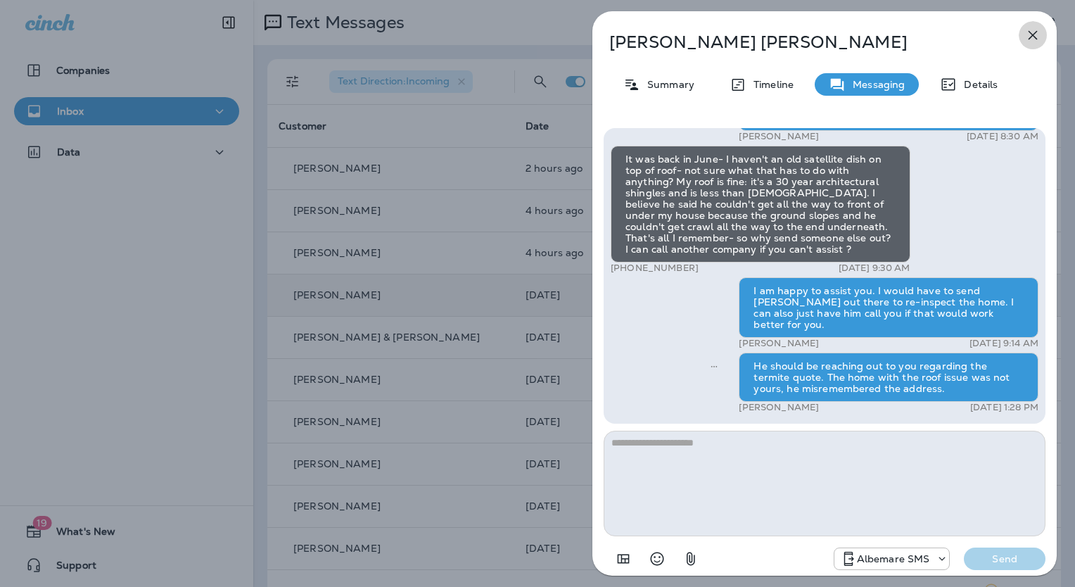
click at [1042, 34] on button "button" at bounding box center [1033, 35] width 28 height 28
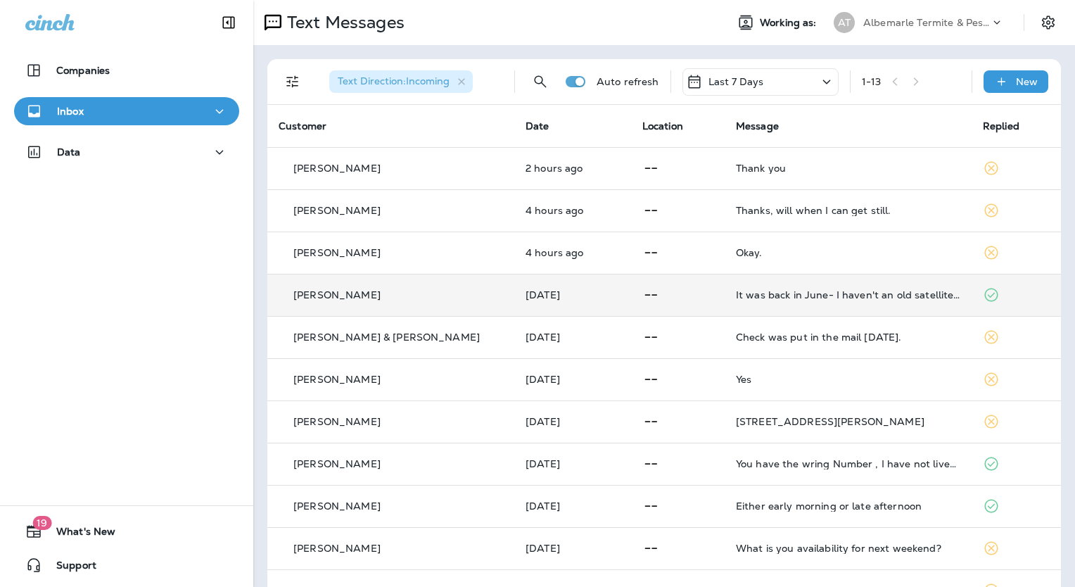
scroll to position [123, 0]
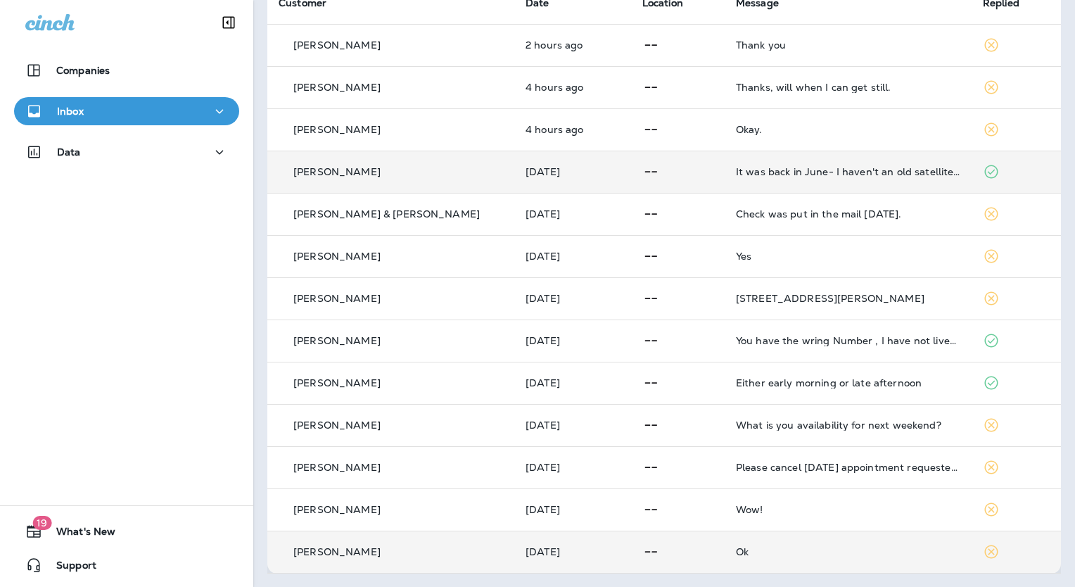
click at [374, 554] on div "[PERSON_NAME]" at bounding box center [391, 552] width 224 height 15
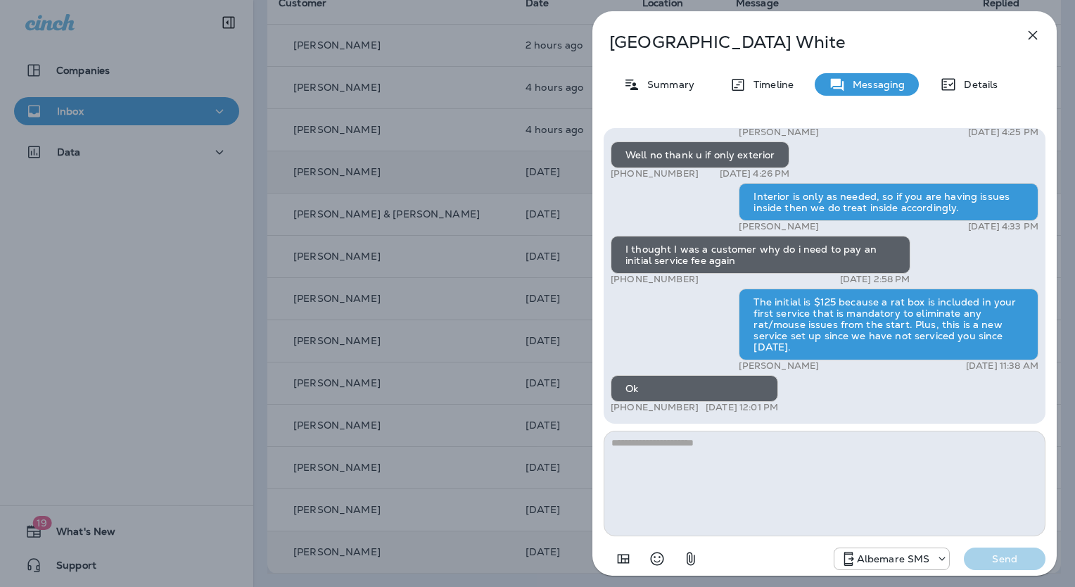
drag, startPoint x: 1046, startPoint y: 348, endPoint x: 1044, endPoint y: 318, distance: 29.6
click at [1044, 318] on div "Albemarle Pest: Spring is in the air and so are pests. Keep ants, roaches, and …" at bounding box center [825, 350] width 464 height 467
drag, startPoint x: 1044, startPoint y: 318, endPoint x: 1024, endPoint y: 394, distance: 78.5
drag, startPoint x: 1042, startPoint y: 387, endPoint x: 1049, endPoint y: 322, distance: 65.2
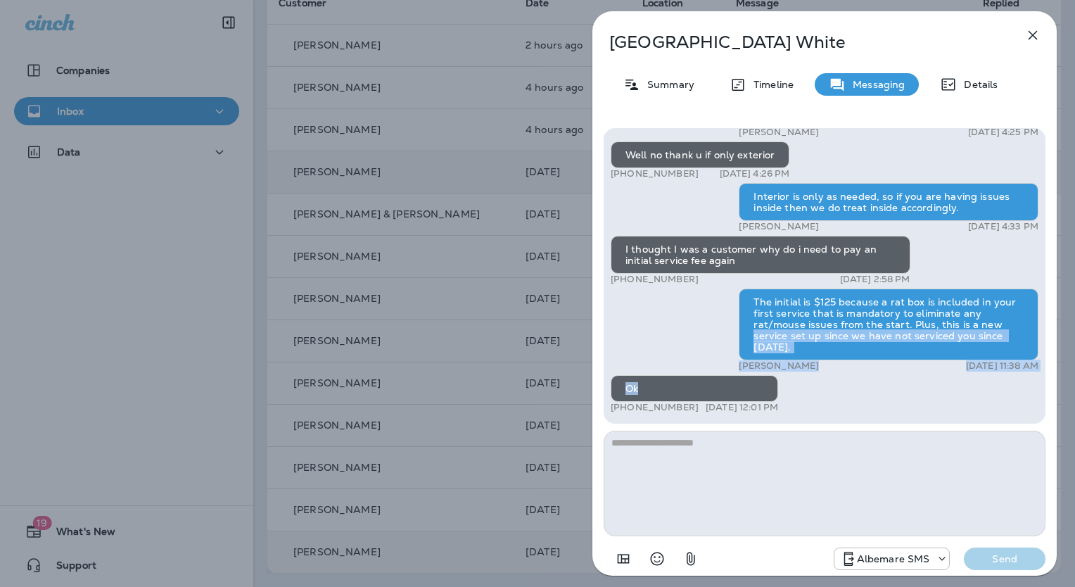
click at [1049, 322] on div "Albemarle Pest: Spring is in the air and so are pests. Keep ants, roaches, and …" at bounding box center [825, 350] width 464 height 467
drag, startPoint x: 1049, startPoint y: 322, endPoint x: 1016, endPoint y: 410, distance: 93.6
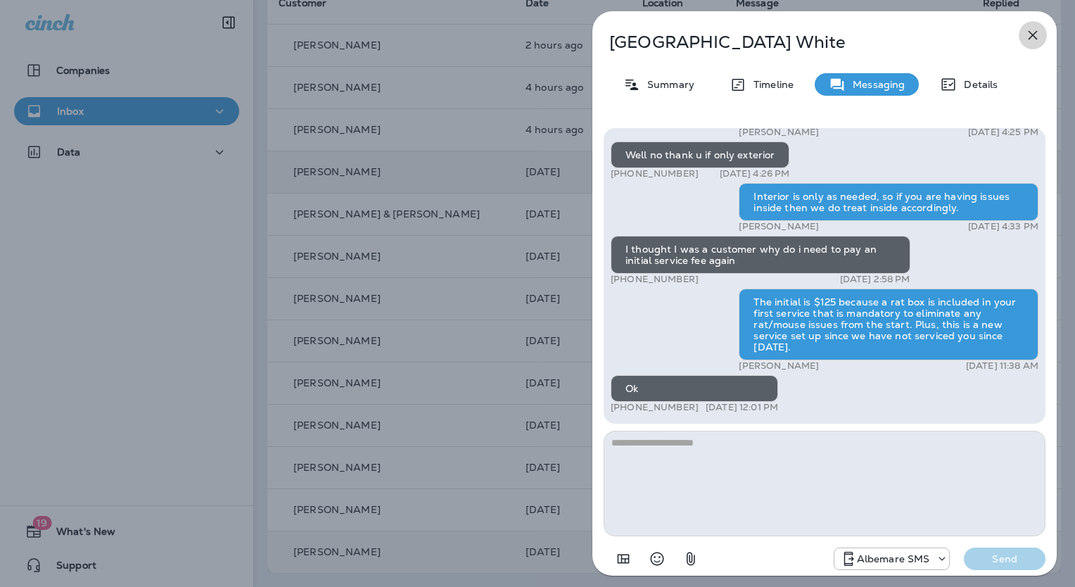
click at [1033, 42] on icon "button" at bounding box center [1033, 35] width 17 height 17
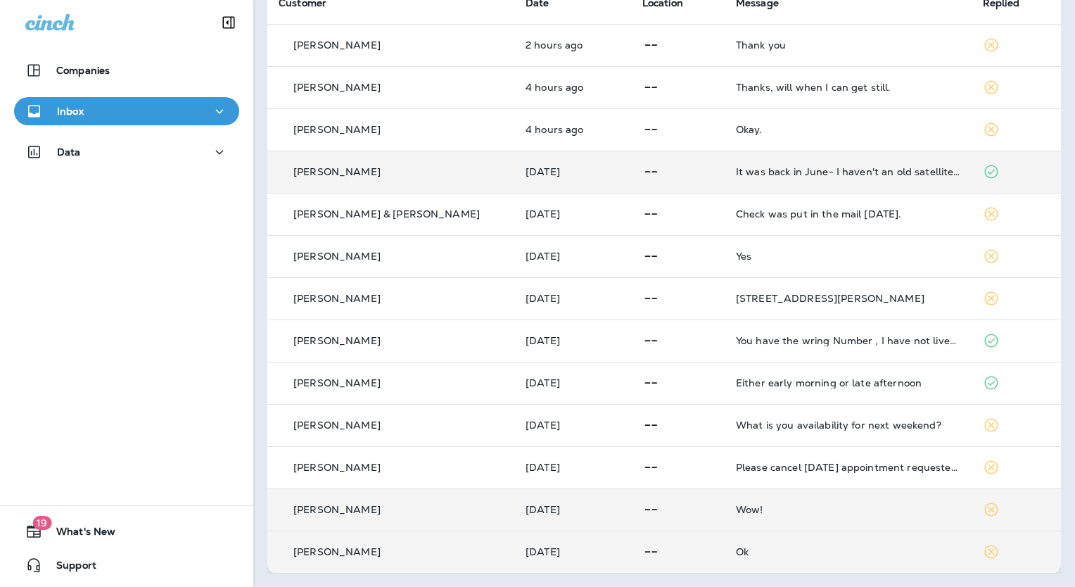
click at [315, 504] on p "[PERSON_NAME]" at bounding box center [336, 509] width 87 height 11
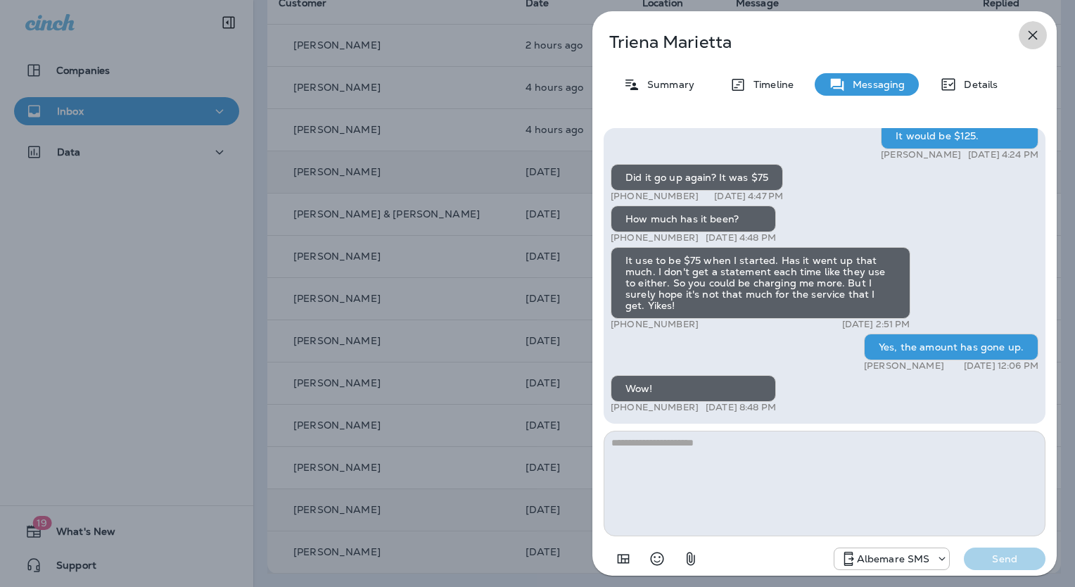
click at [1027, 41] on icon "button" at bounding box center [1033, 35] width 17 height 17
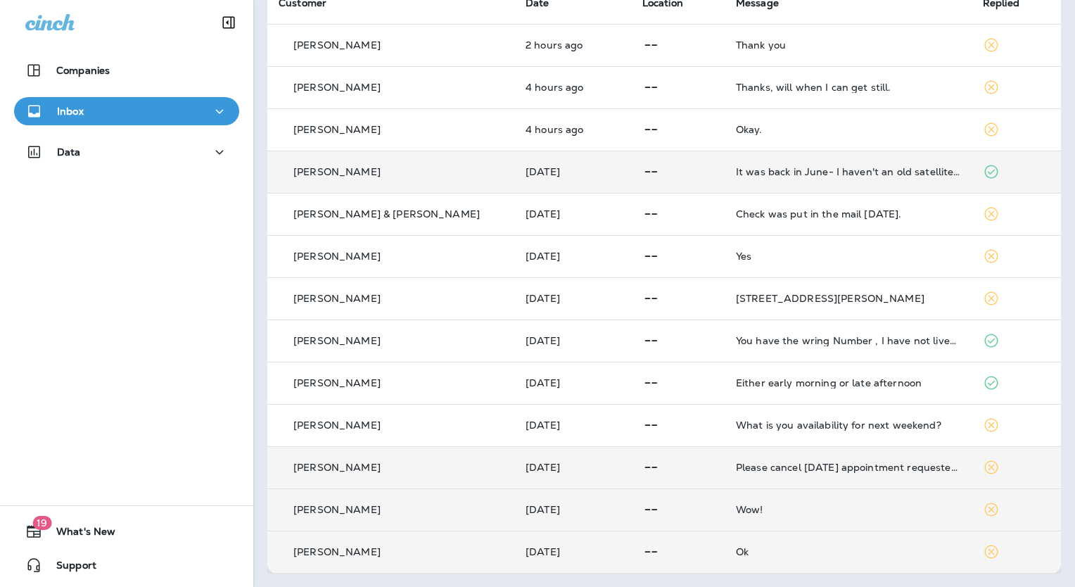
click at [346, 464] on p "[PERSON_NAME]" at bounding box center [336, 467] width 87 height 11
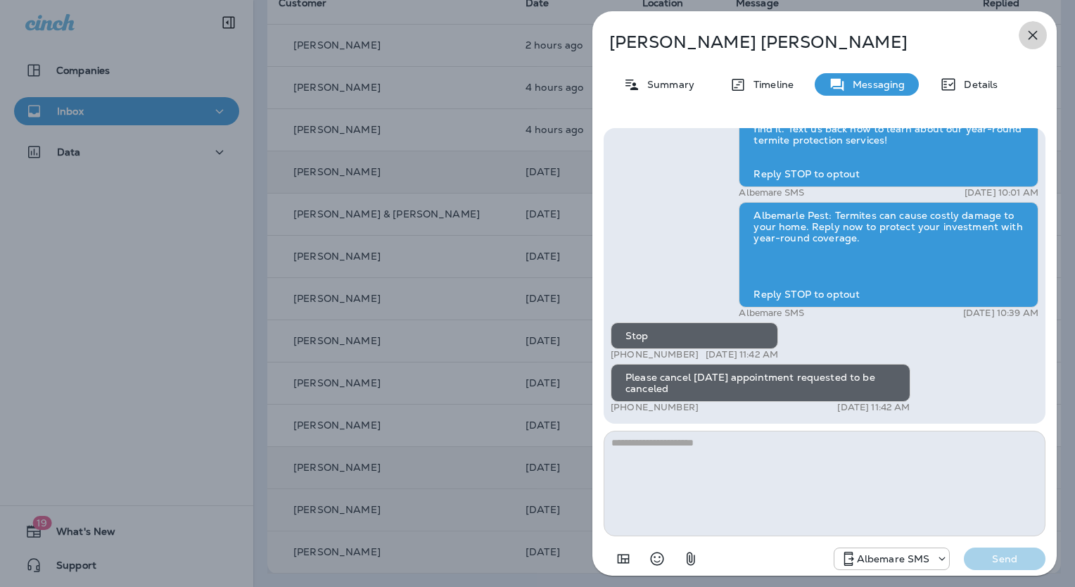
click at [1038, 34] on icon "button" at bounding box center [1033, 35] width 17 height 17
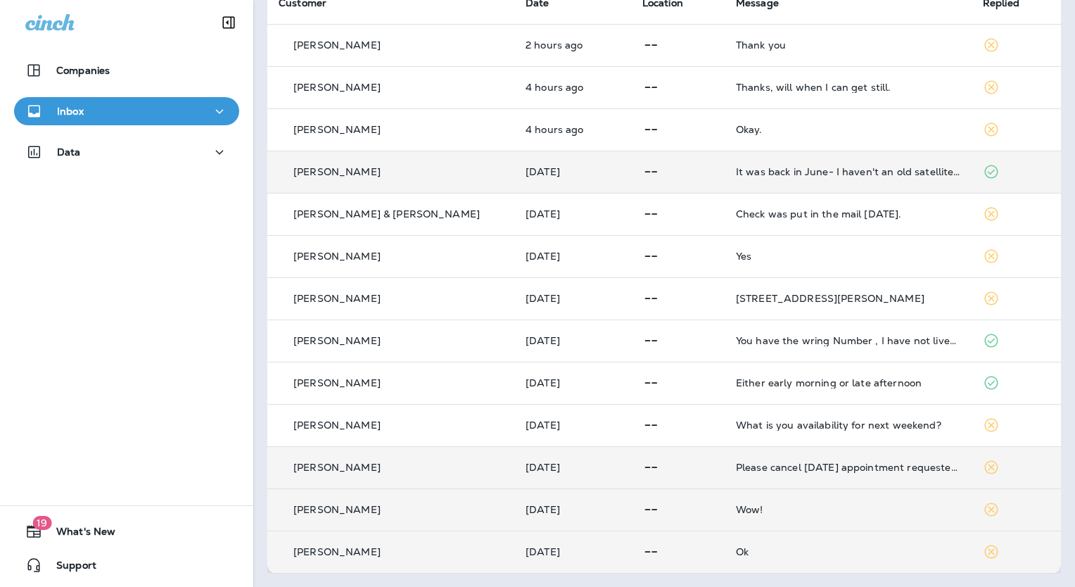
click at [381, 455] on td "[PERSON_NAME]" at bounding box center [390, 467] width 247 height 42
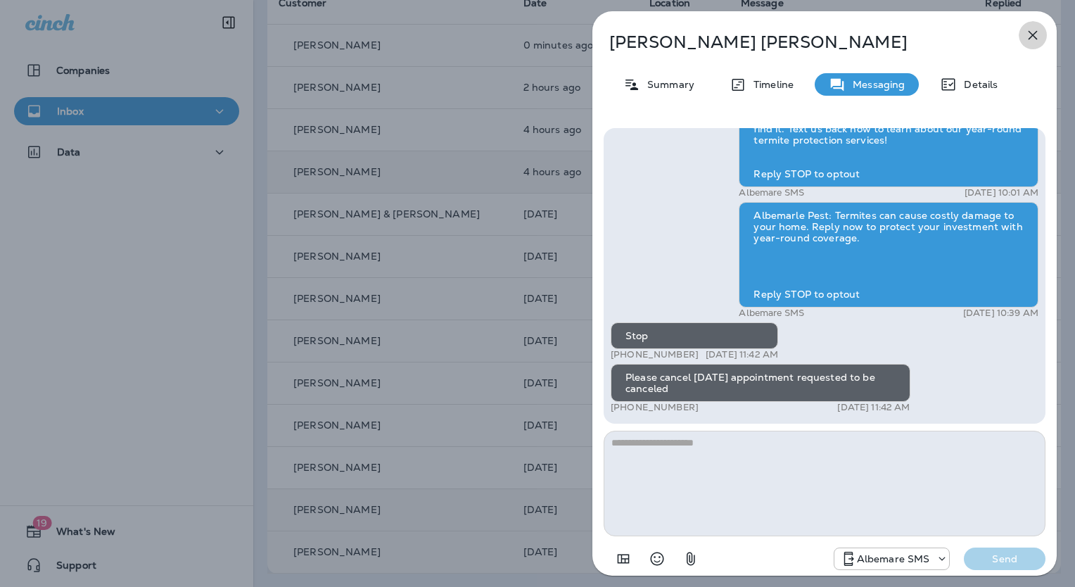
click at [1032, 36] on icon "button" at bounding box center [1033, 35] width 9 height 9
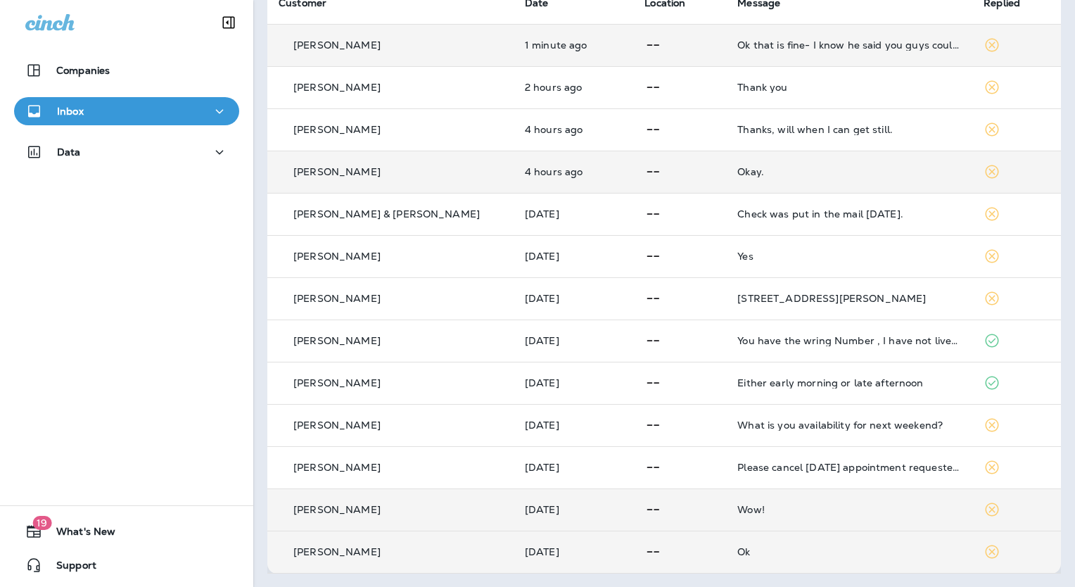
click at [653, 39] on p at bounding box center [680, 46] width 70 height 18
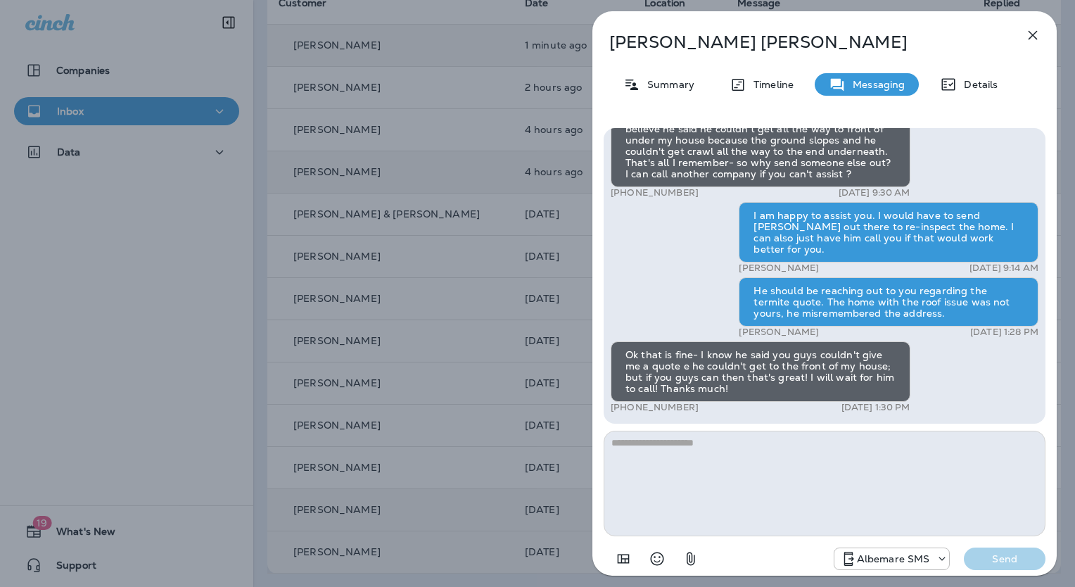
click at [1033, 31] on icon "button" at bounding box center [1033, 35] width 17 height 17
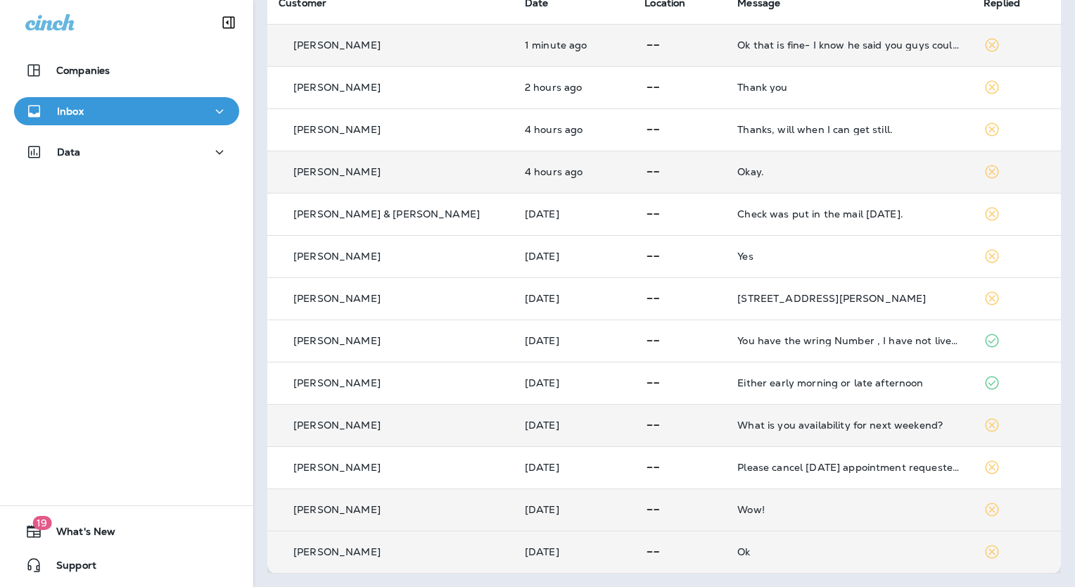
click at [348, 419] on p "[PERSON_NAME]" at bounding box center [336, 424] width 87 height 11
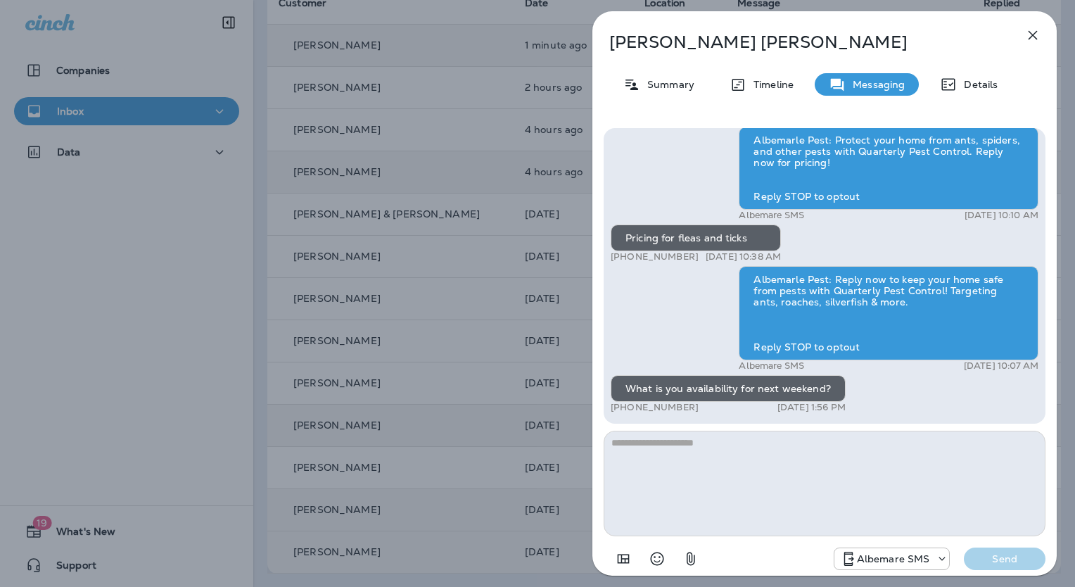
click at [1037, 35] on icon "button" at bounding box center [1033, 35] width 17 height 17
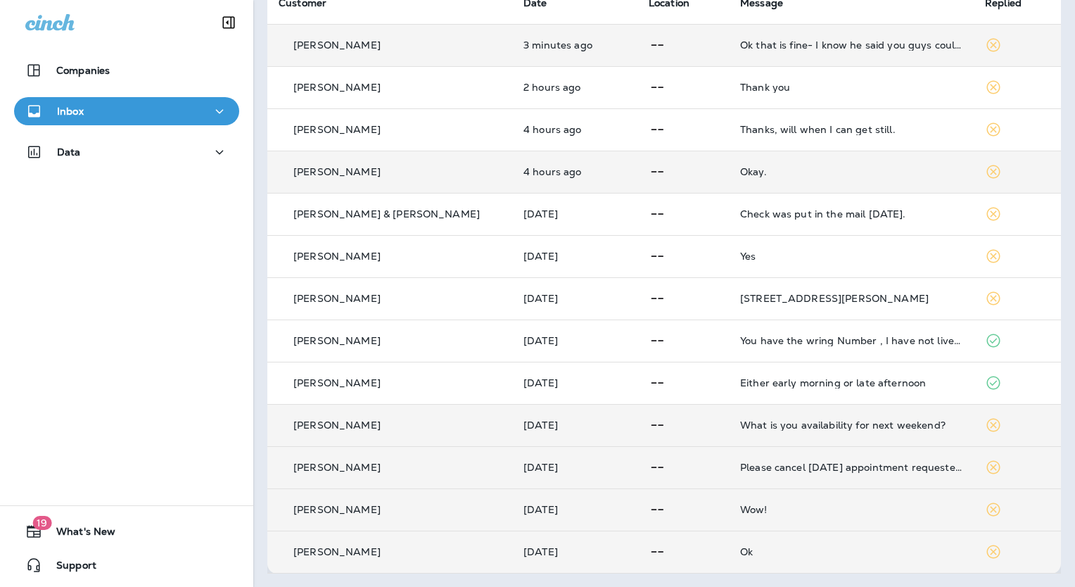
click at [366, 460] on div "[PERSON_NAME]" at bounding box center [390, 467] width 222 height 15
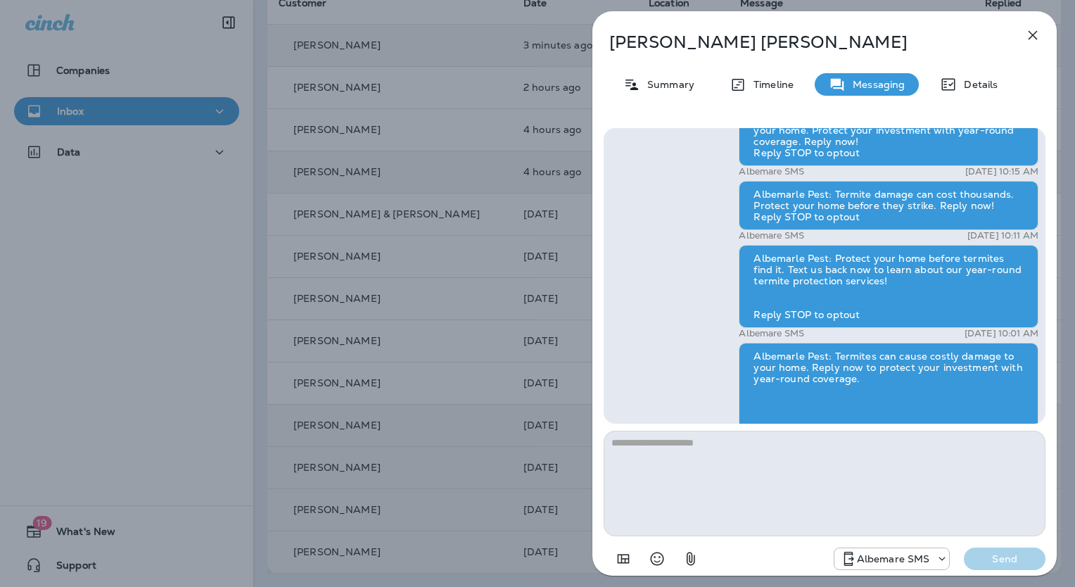
scroll to position [-168, 0]
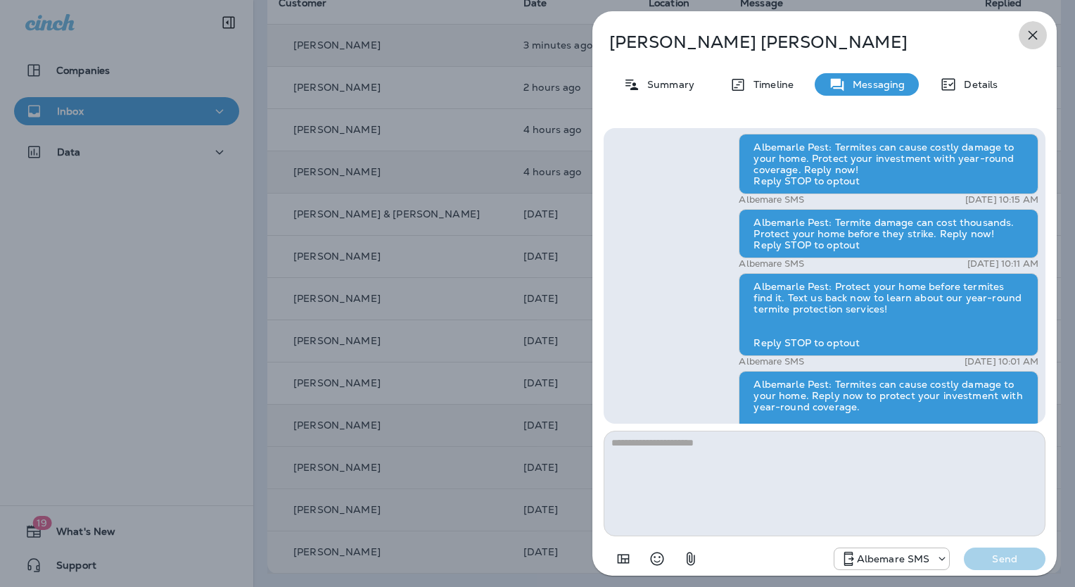
click at [1033, 35] on icon "button" at bounding box center [1033, 35] width 9 height 9
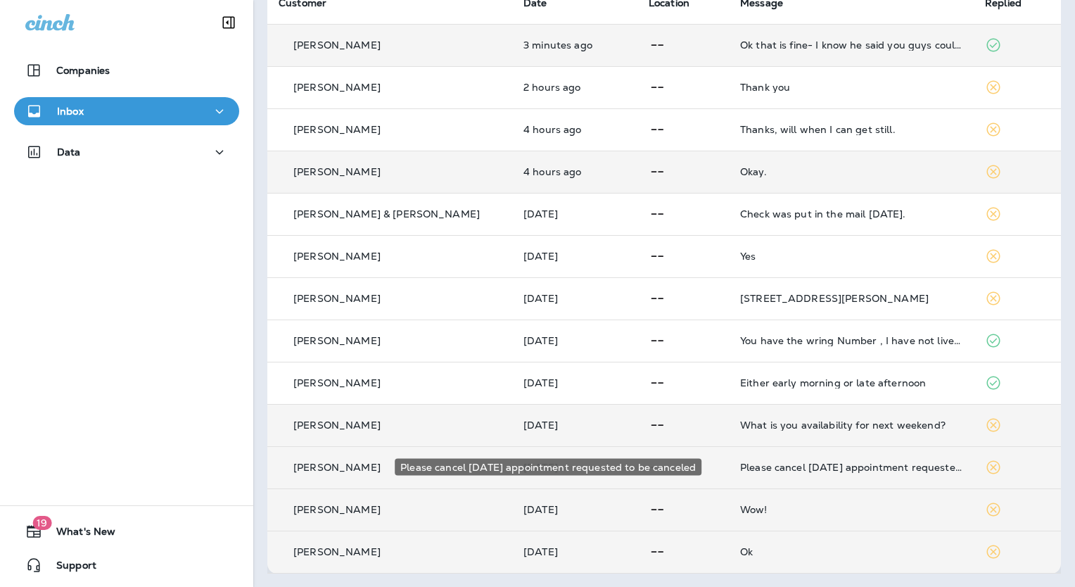
click at [749, 464] on div "Please cancel [DATE] appointment requested to be canceled" at bounding box center [851, 467] width 222 height 11
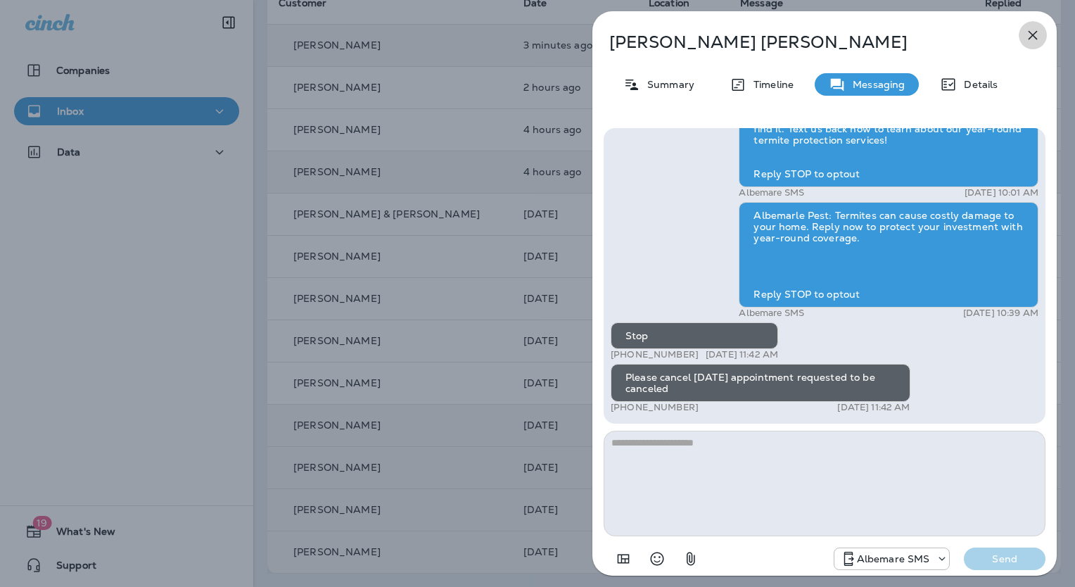
click at [1033, 34] on icon "button" at bounding box center [1033, 35] width 9 height 9
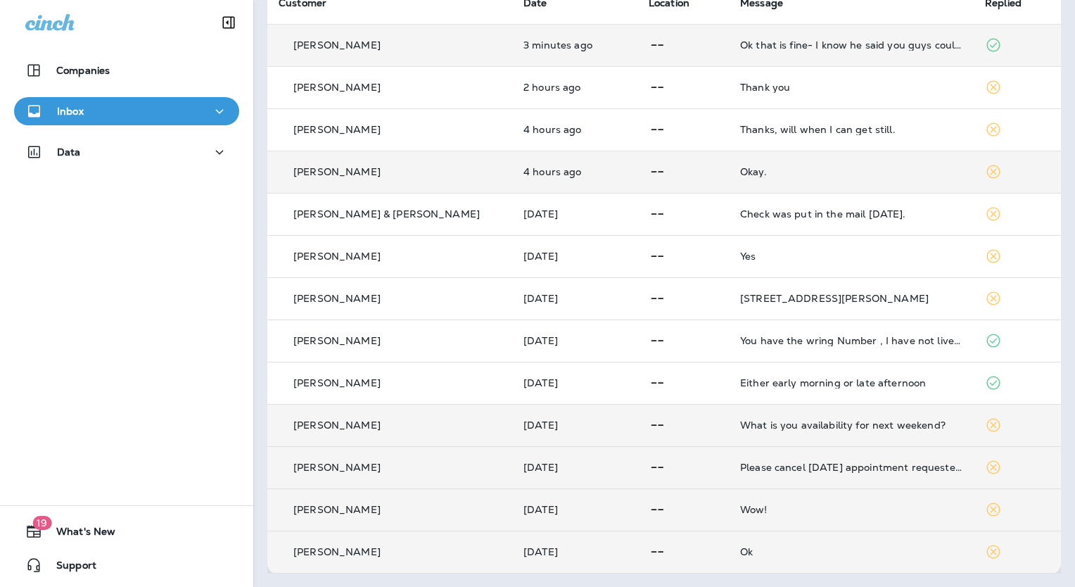
click at [420, 424] on div "[PERSON_NAME]" at bounding box center [390, 425] width 222 height 15
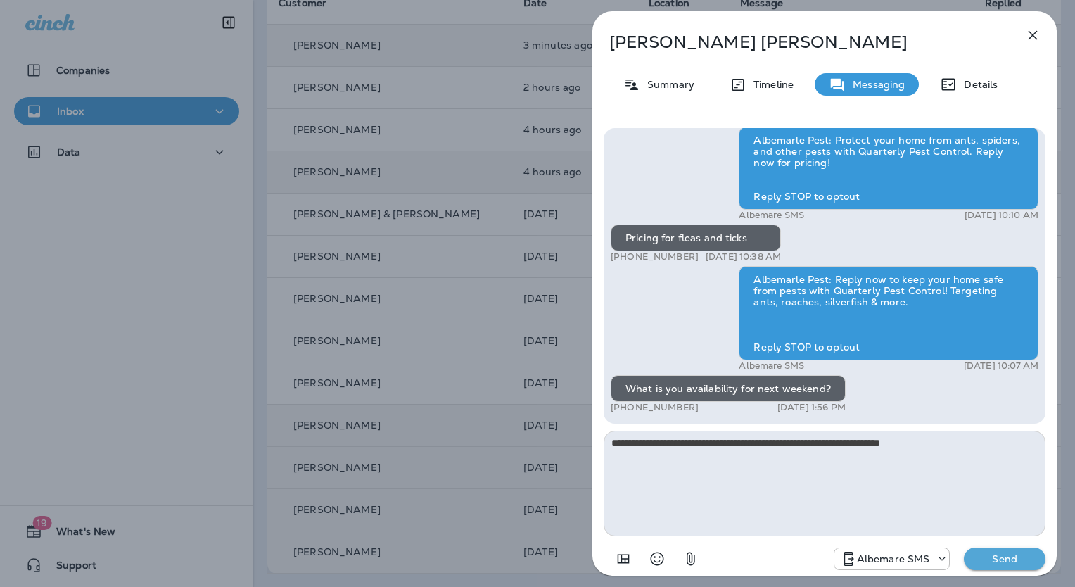
type textarea "**********"
click at [1000, 558] on p "Send" at bounding box center [1004, 558] width 59 height 13
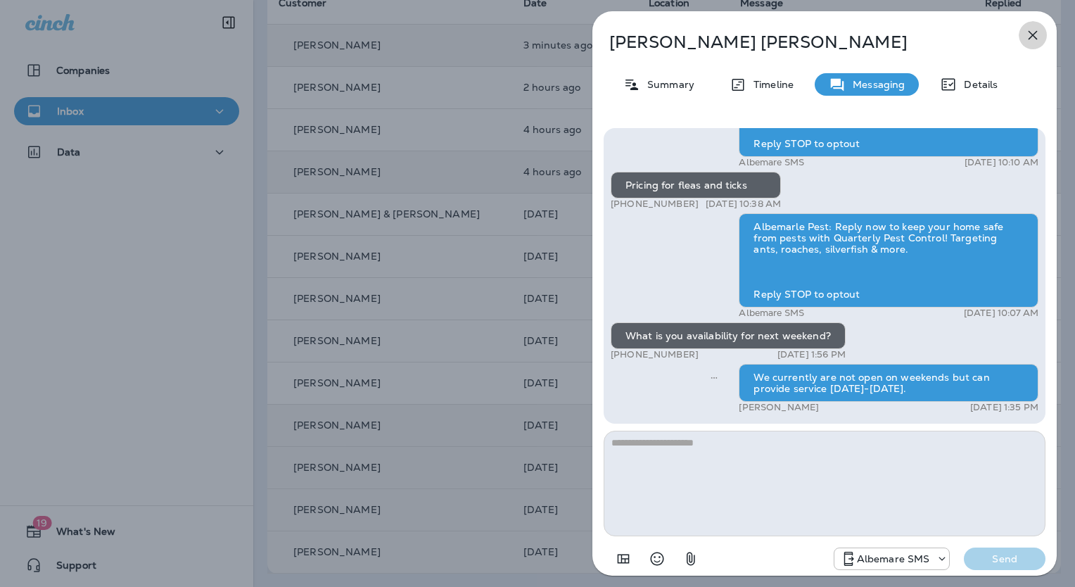
click at [1033, 39] on icon "button" at bounding box center [1033, 35] width 17 height 17
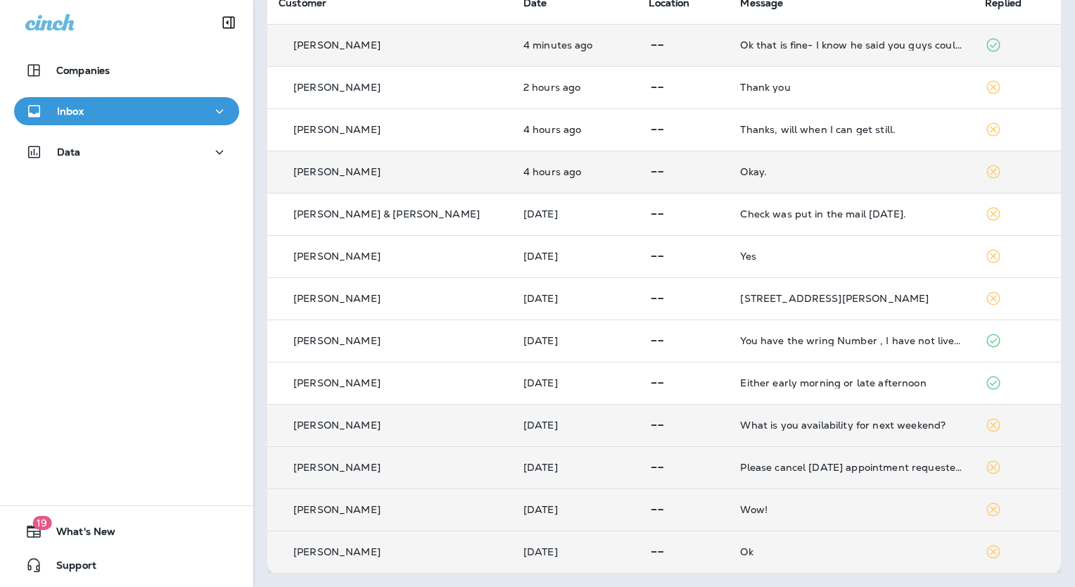
click at [370, 420] on div "[PERSON_NAME]" at bounding box center [390, 425] width 222 height 15
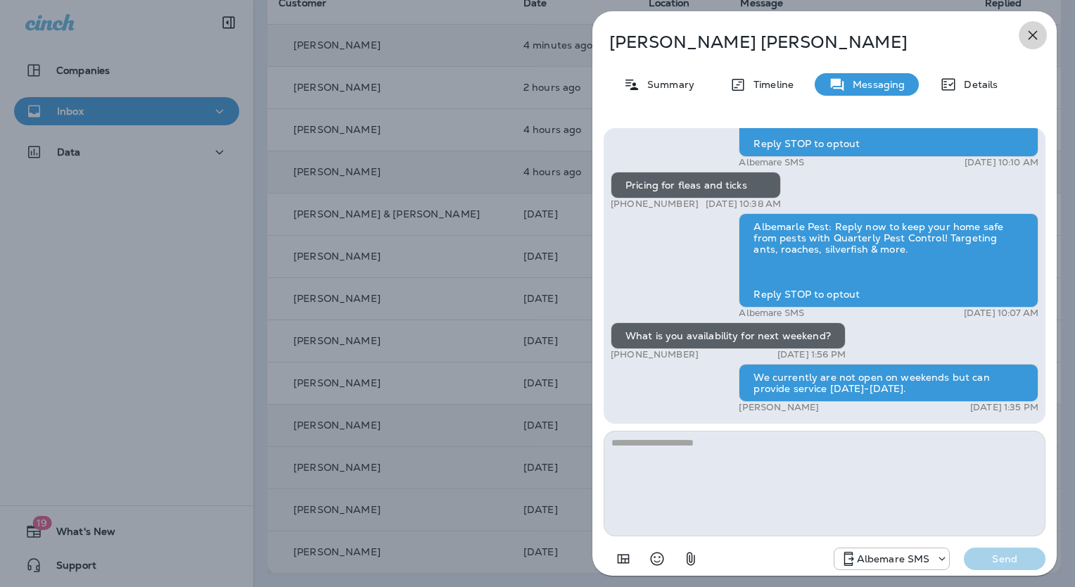
click at [1034, 32] on icon "button" at bounding box center [1033, 35] width 17 height 17
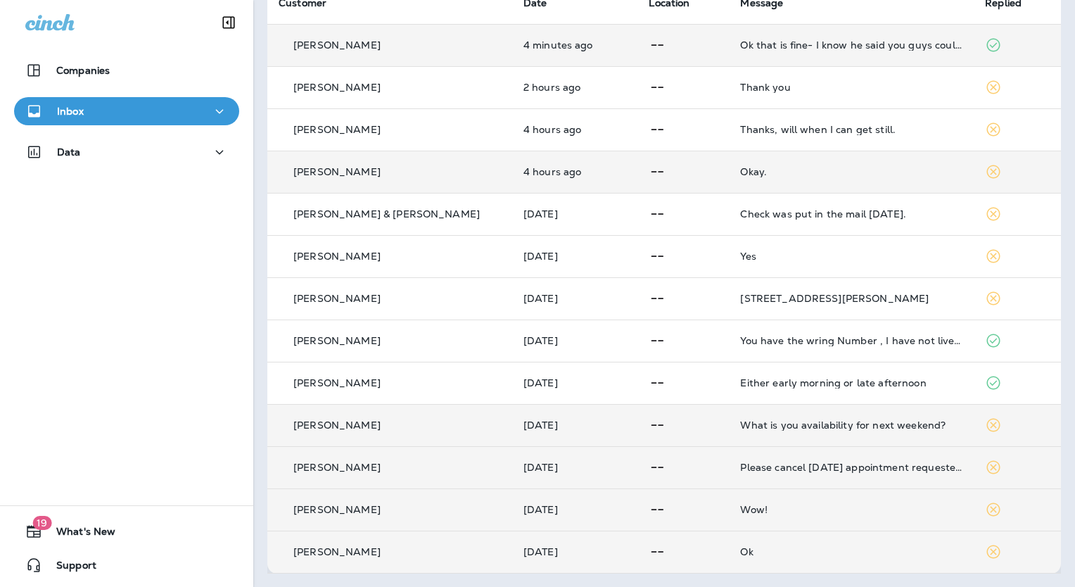
click at [985, 426] on icon at bounding box center [993, 425] width 17 height 17
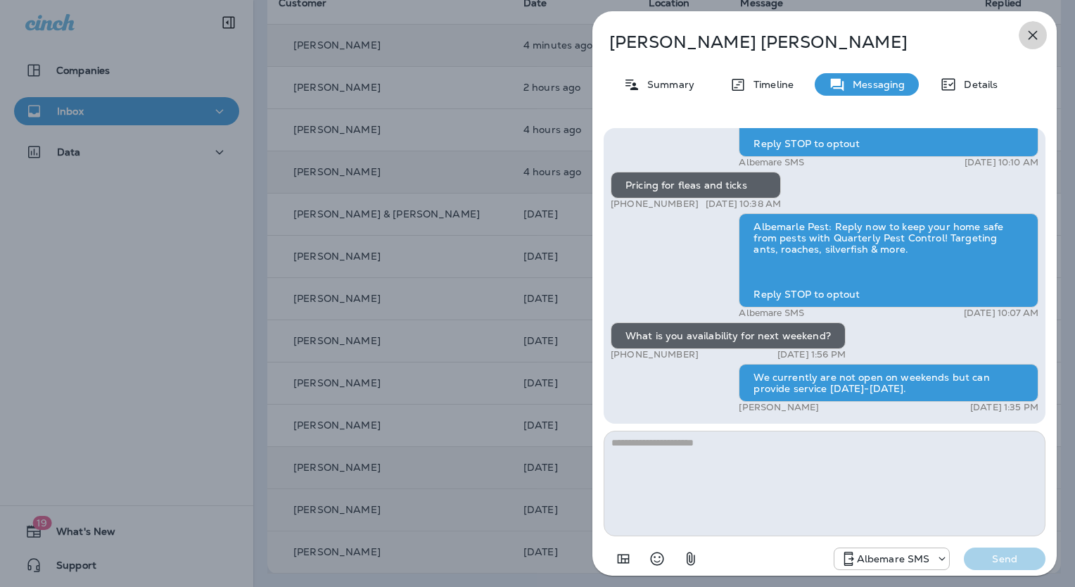
click at [1032, 34] on icon "button" at bounding box center [1033, 35] width 9 height 9
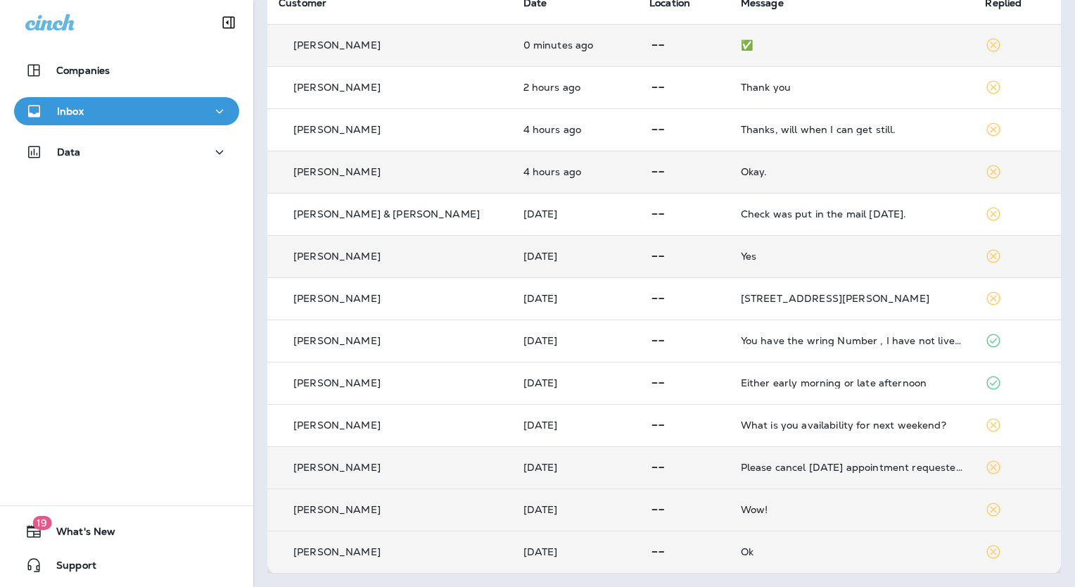
click at [323, 263] on td "[PERSON_NAME]" at bounding box center [389, 256] width 245 height 42
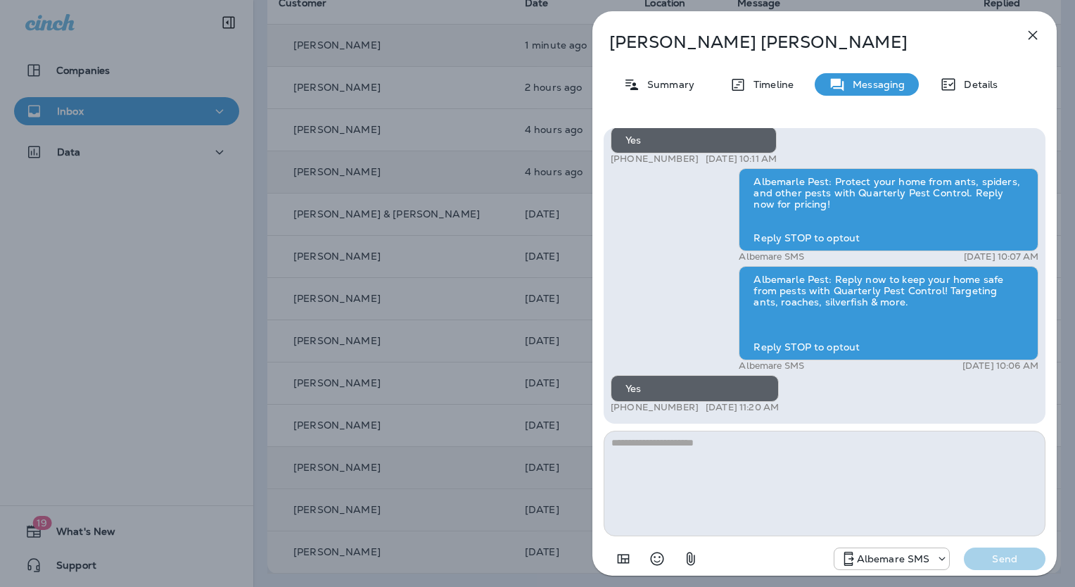
click at [1035, 35] on icon "button" at bounding box center [1033, 35] width 17 height 17
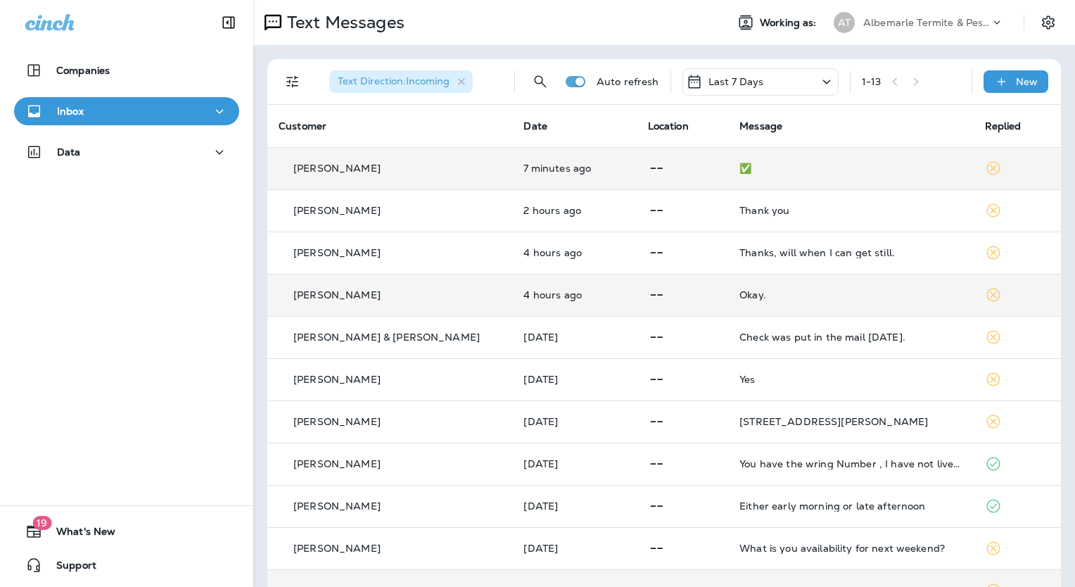
click at [908, 82] on div "1 - 13" at bounding box center [911, 81] width 99 height 21
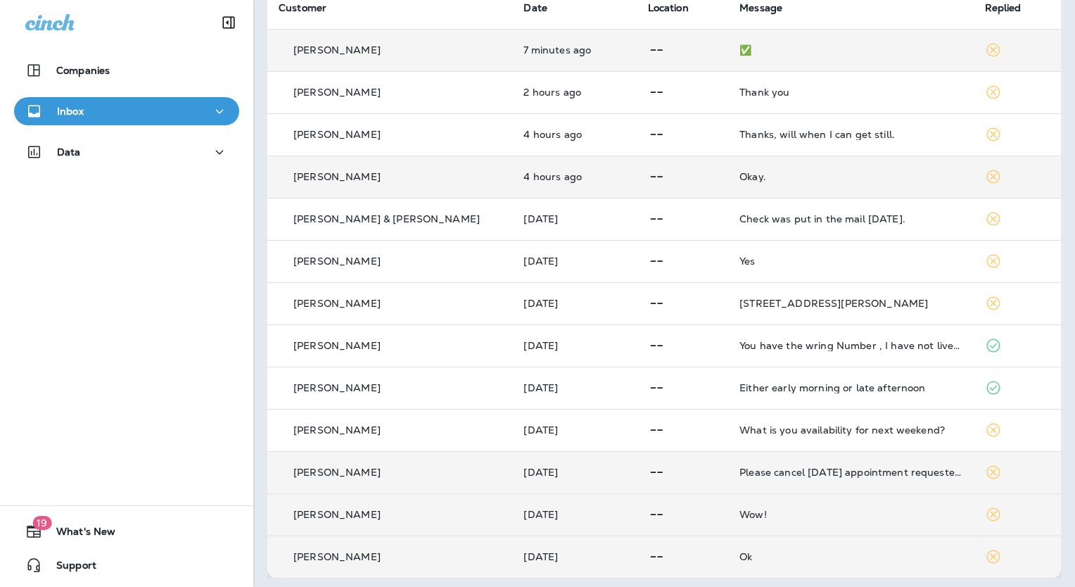
scroll to position [123, 0]
